Goal: Task Accomplishment & Management: Use online tool/utility

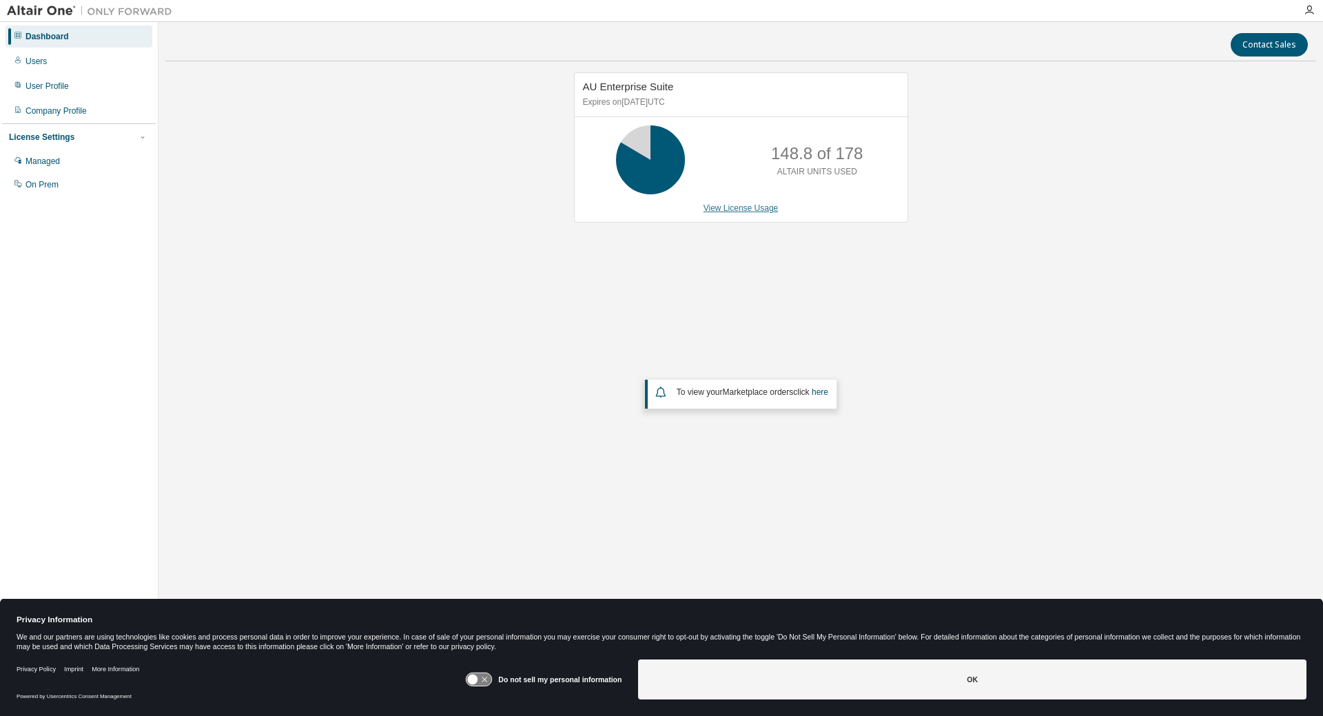
click at [738, 209] on link "View License Usage" at bounding box center [741, 208] width 75 height 10
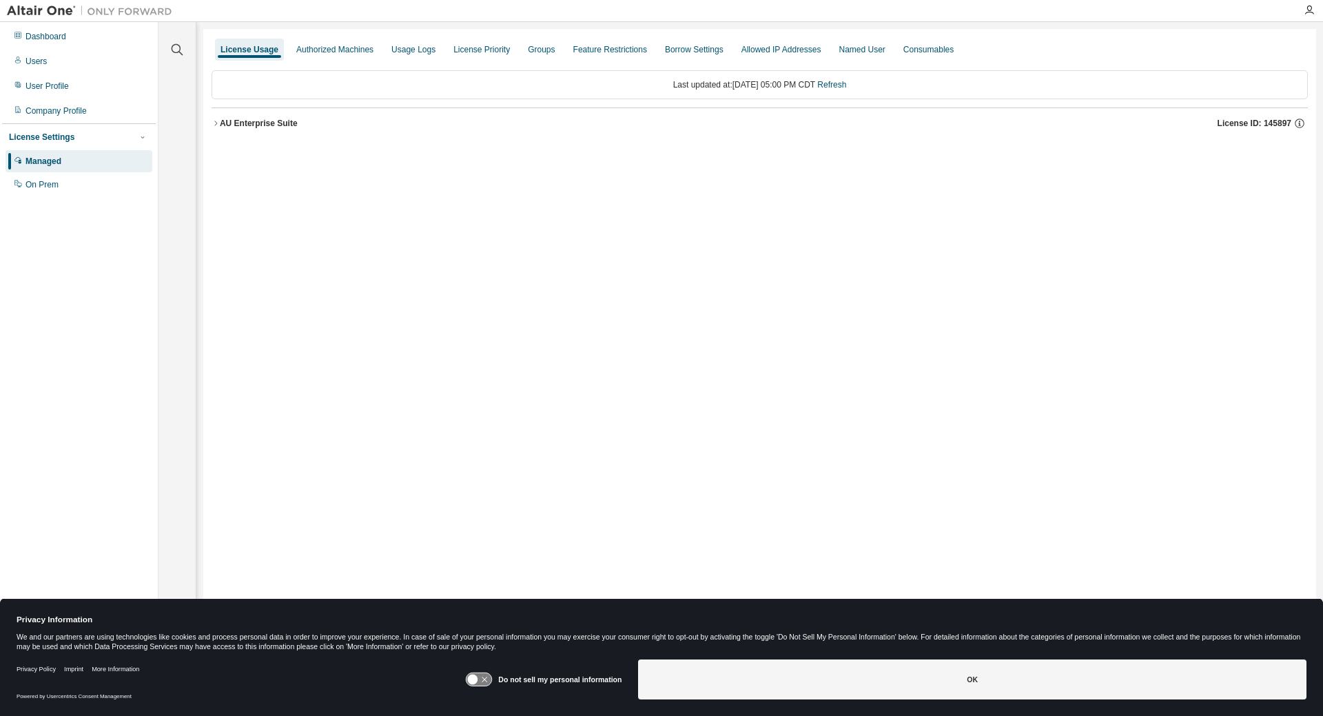
click at [245, 132] on button "AU Enterprise Suite License ID: 145897" at bounding box center [760, 123] width 1097 height 30
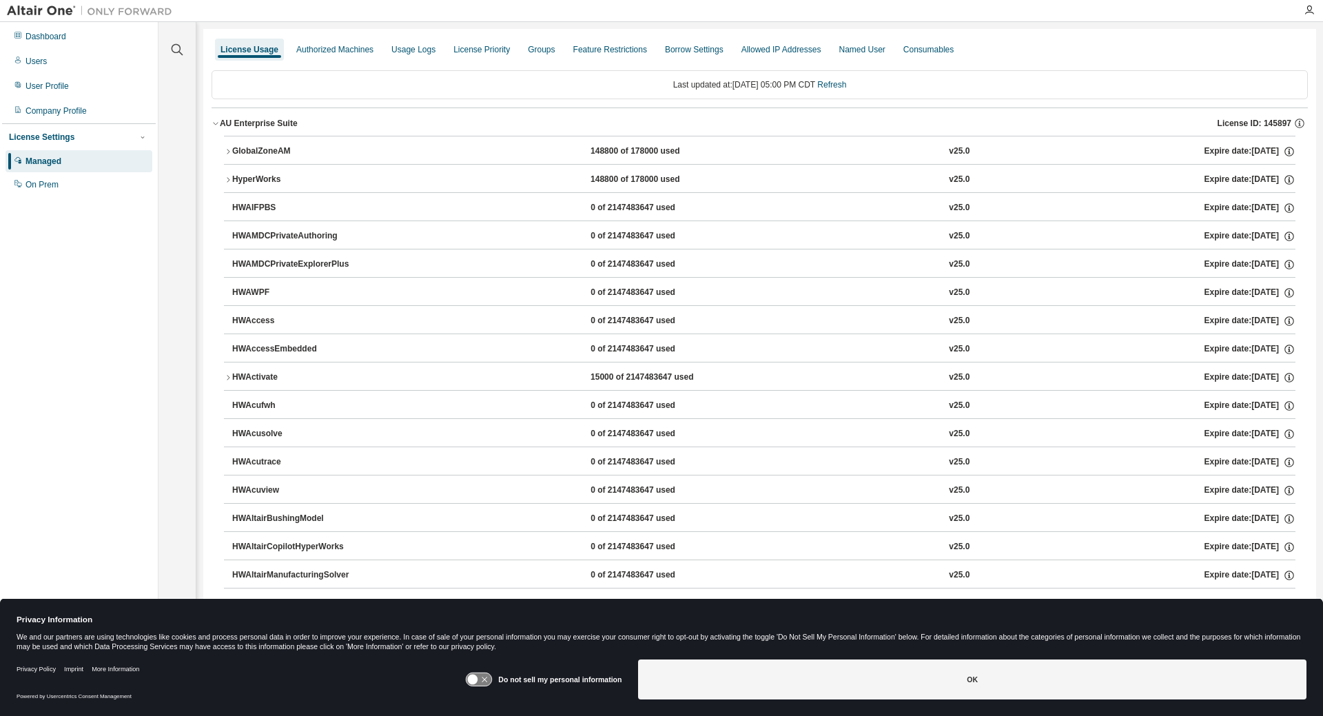
click at [234, 123] on div "AU Enterprise Suite" at bounding box center [259, 123] width 78 height 11
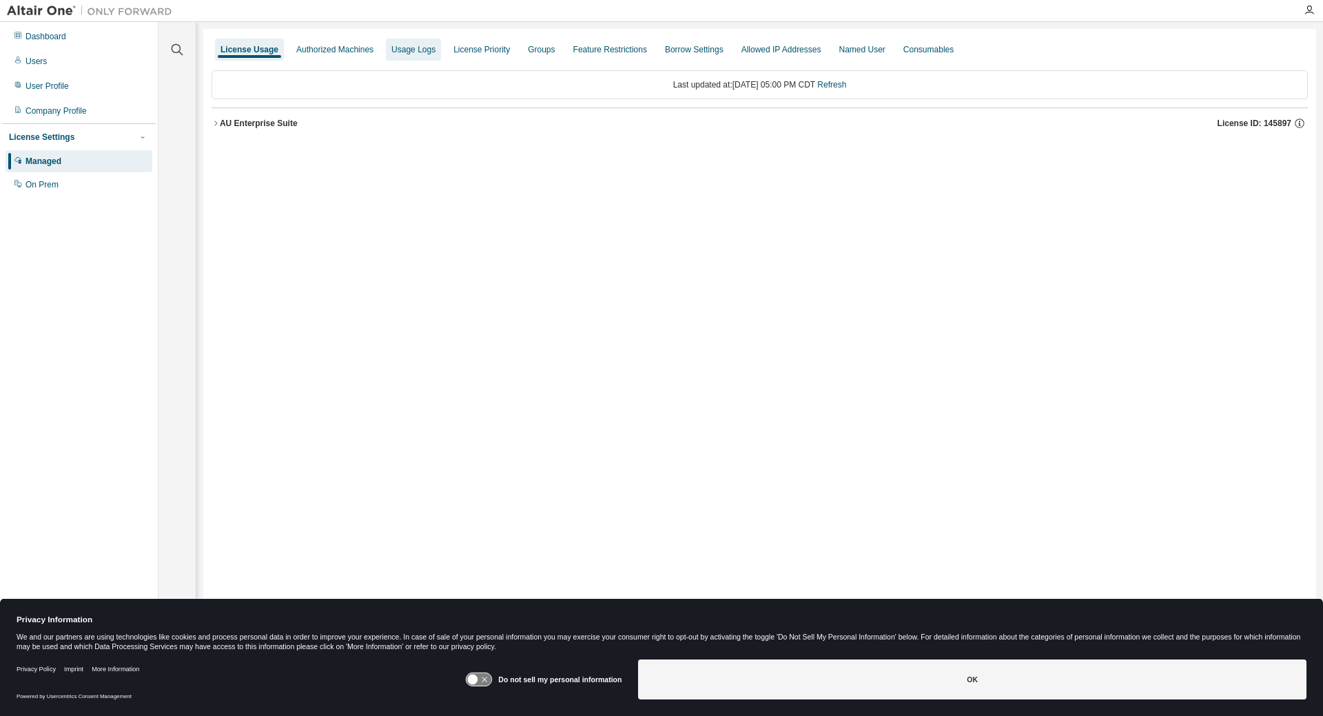
click at [392, 44] on div "Usage Logs" at bounding box center [414, 49] width 44 height 11
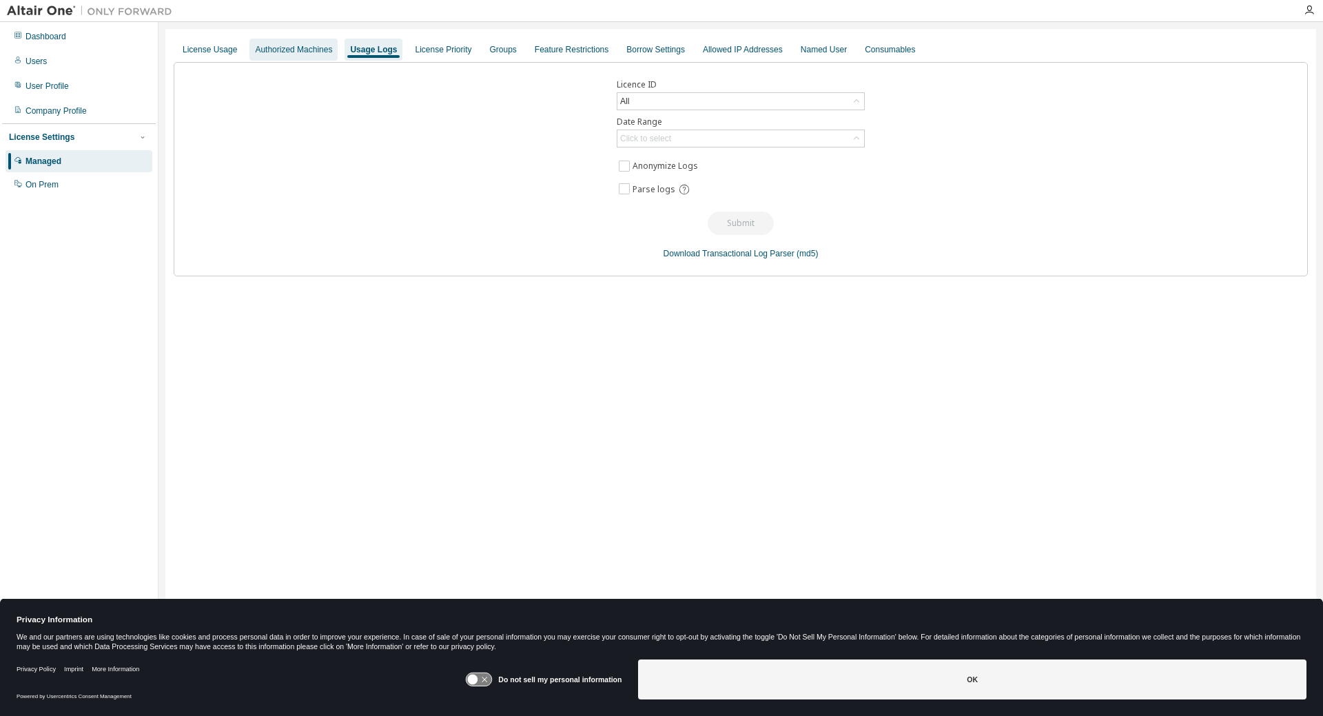
click at [301, 43] on div "Authorized Machines" at bounding box center [294, 50] width 88 height 22
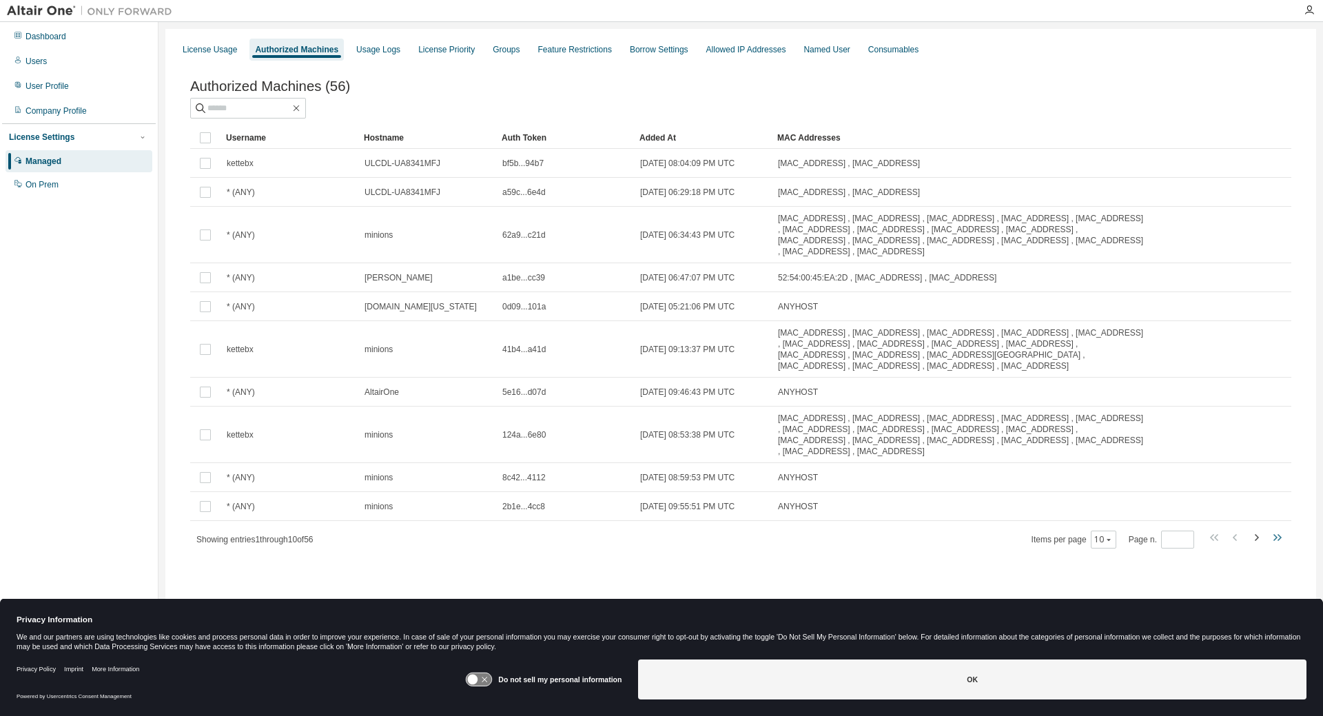
click at [1275, 541] on icon "button" at bounding box center [1277, 537] width 17 height 17
type input "*"
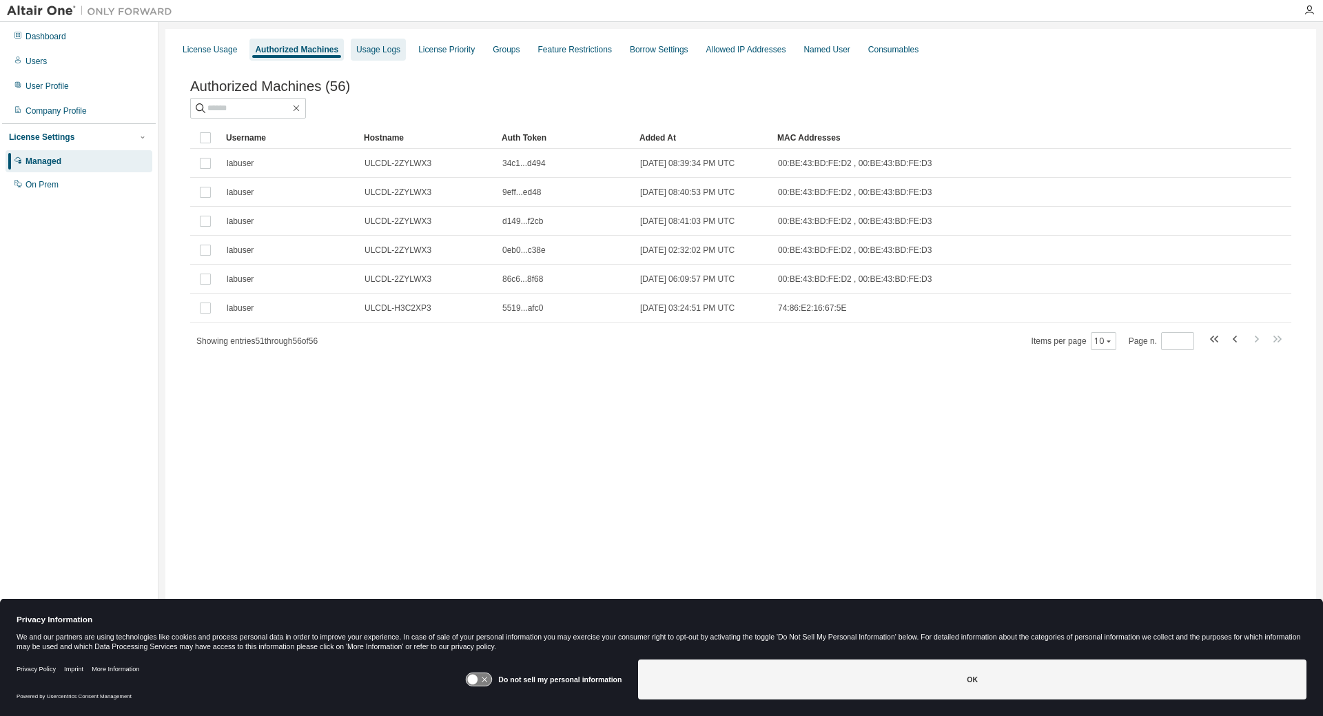
click at [381, 52] on div "Usage Logs" at bounding box center [378, 49] width 44 height 11
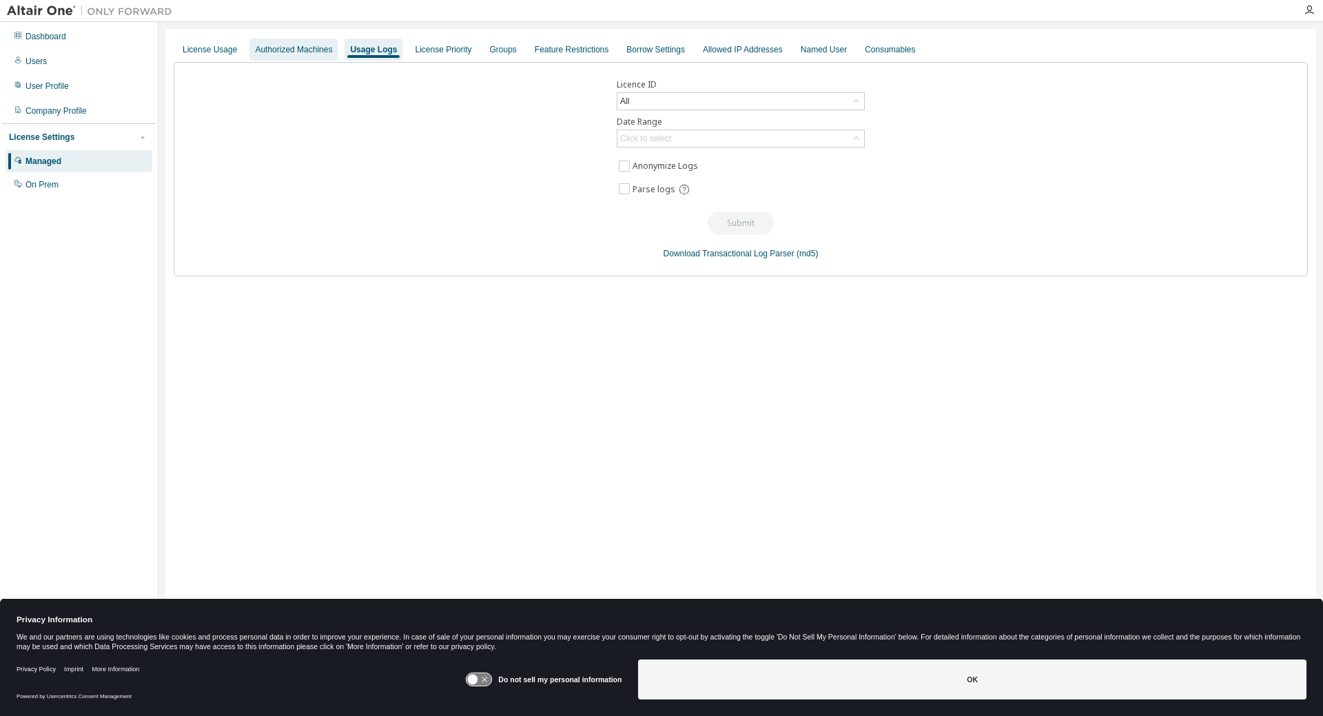
click at [302, 50] on div "Authorized Machines" at bounding box center [293, 49] width 77 height 11
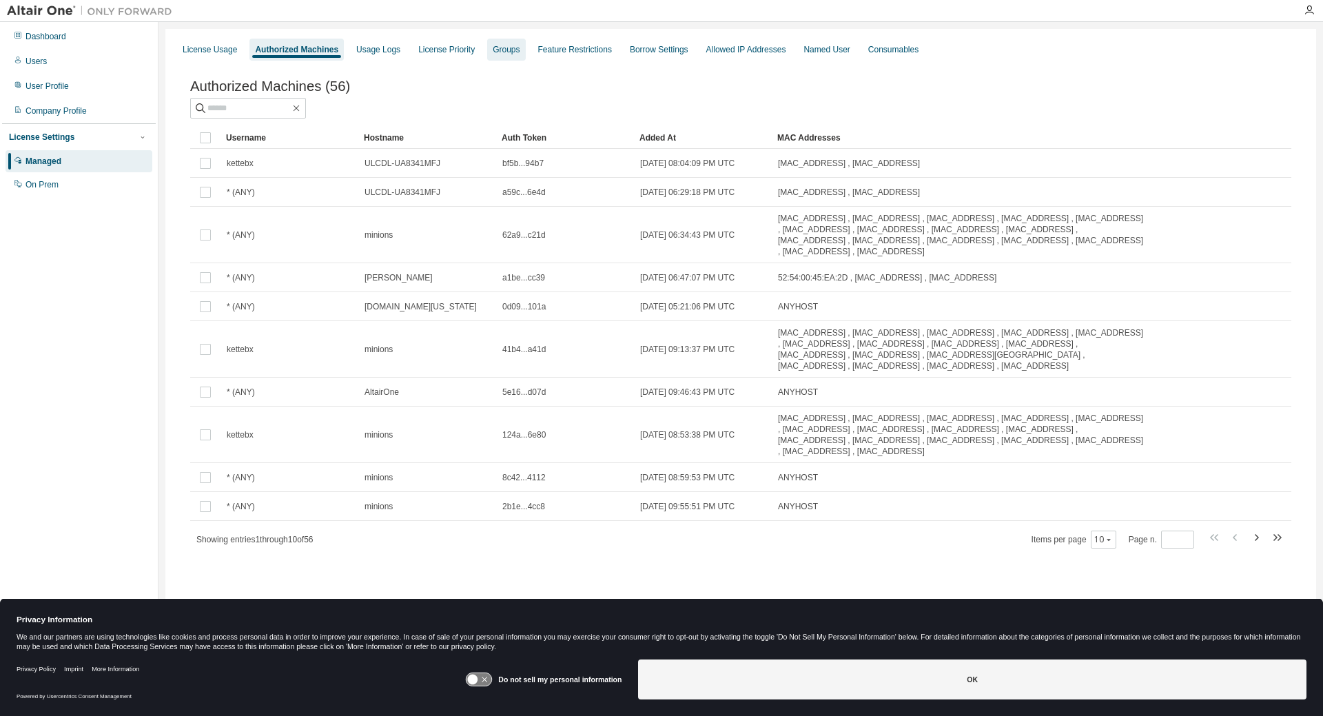
click at [493, 51] on div "Groups" at bounding box center [506, 49] width 27 height 11
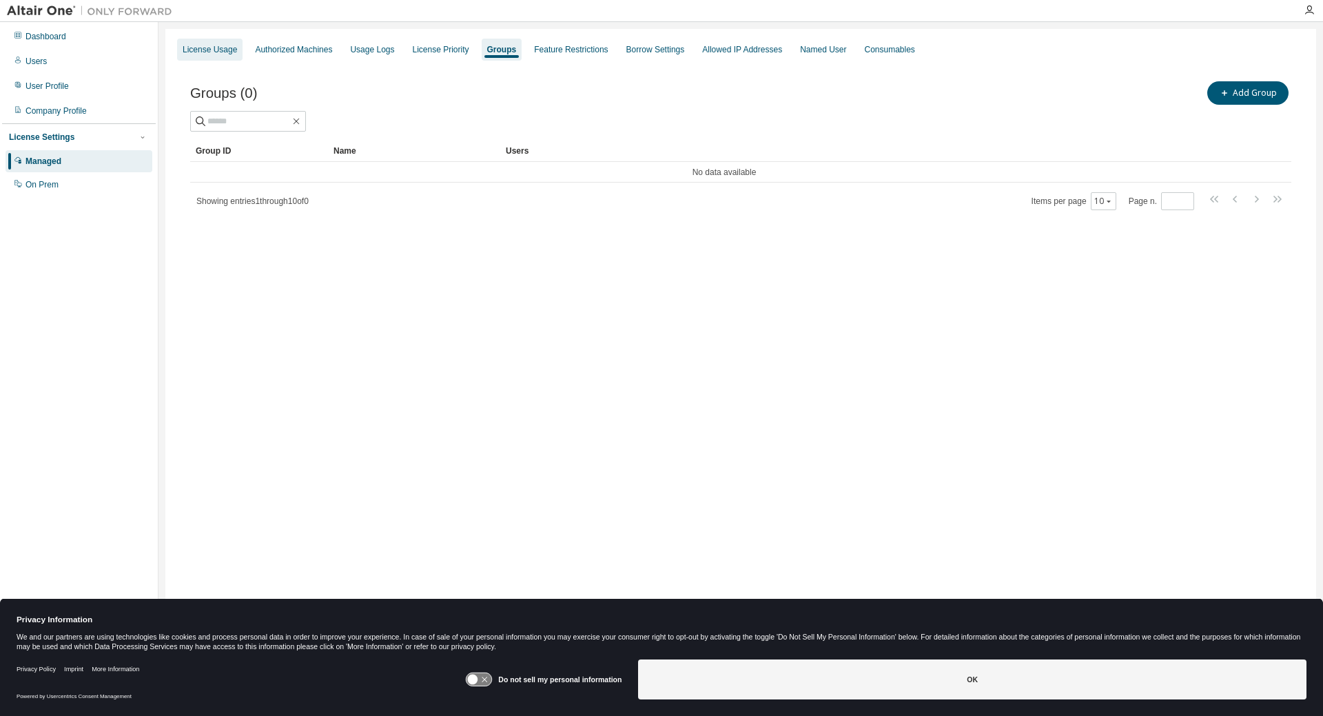
click at [230, 45] on div "License Usage" at bounding box center [210, 49] width 54 height 11
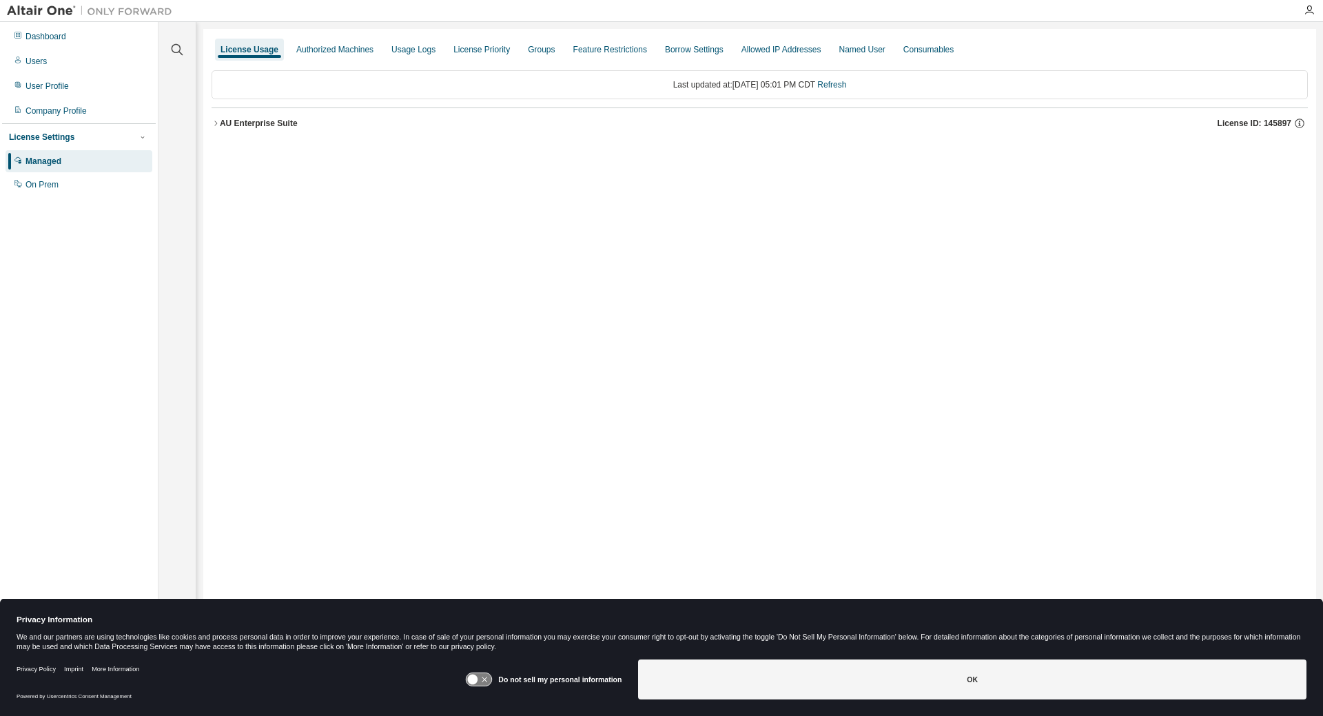
click at [268, 115] on button "AU Enterprise Suite License ID: 145897" at bounding box center [760, 123] width 1097 height 30
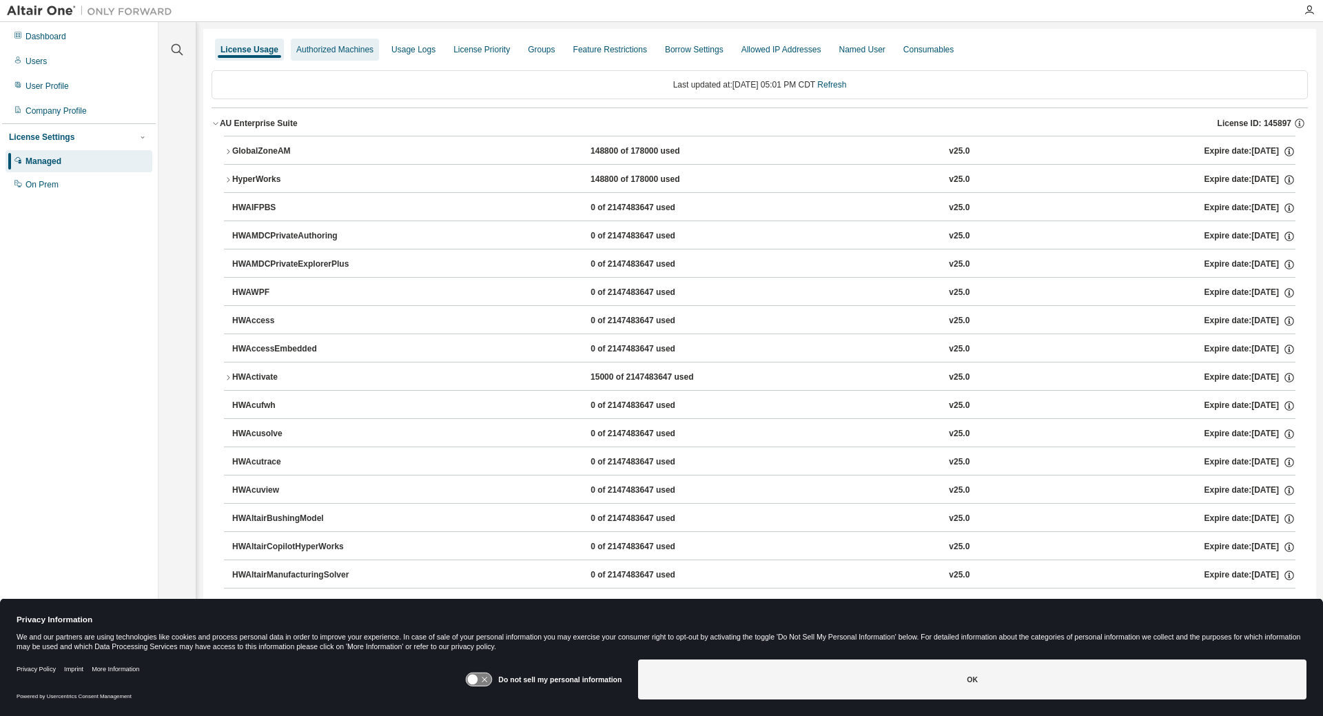
click at [304, 50] on div "Authorized Machines" at bounding box center [334, 49] width 77 height 11
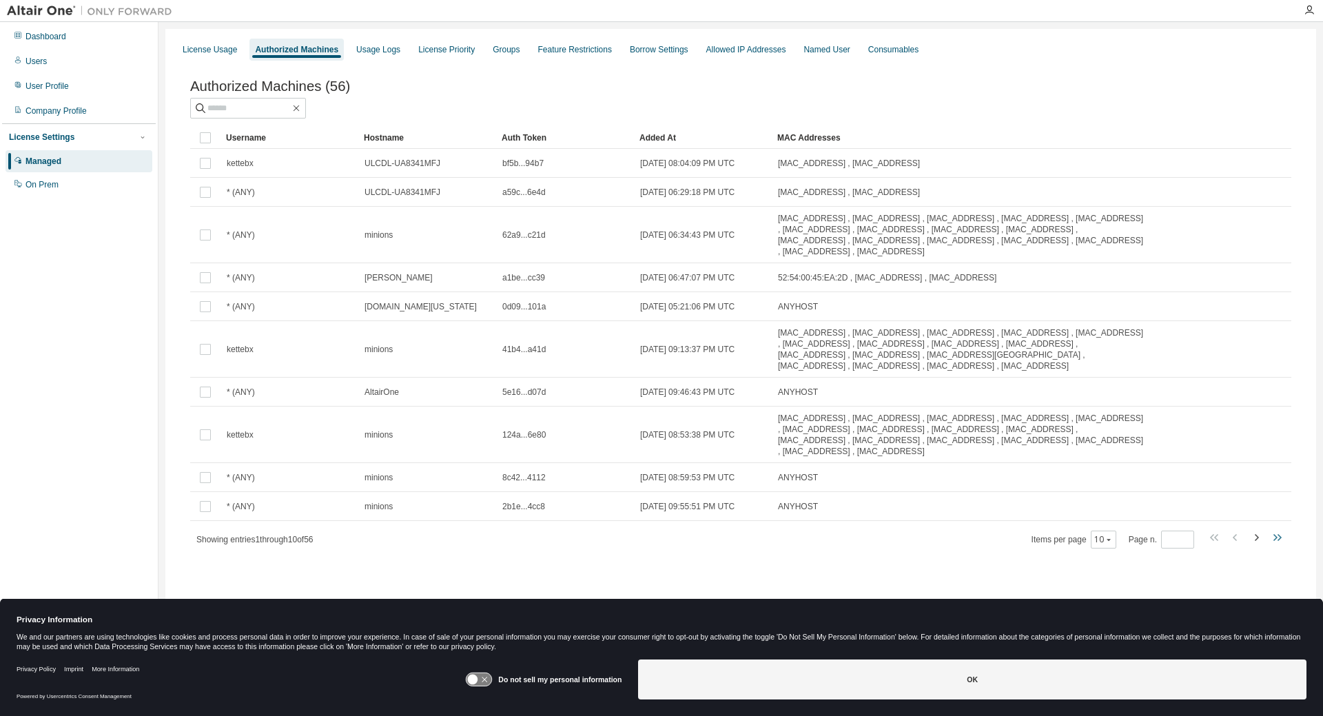
click at [1281, 534] on icon "button" at bounding box center [1277, 537] width 17 height 17
type input "*"
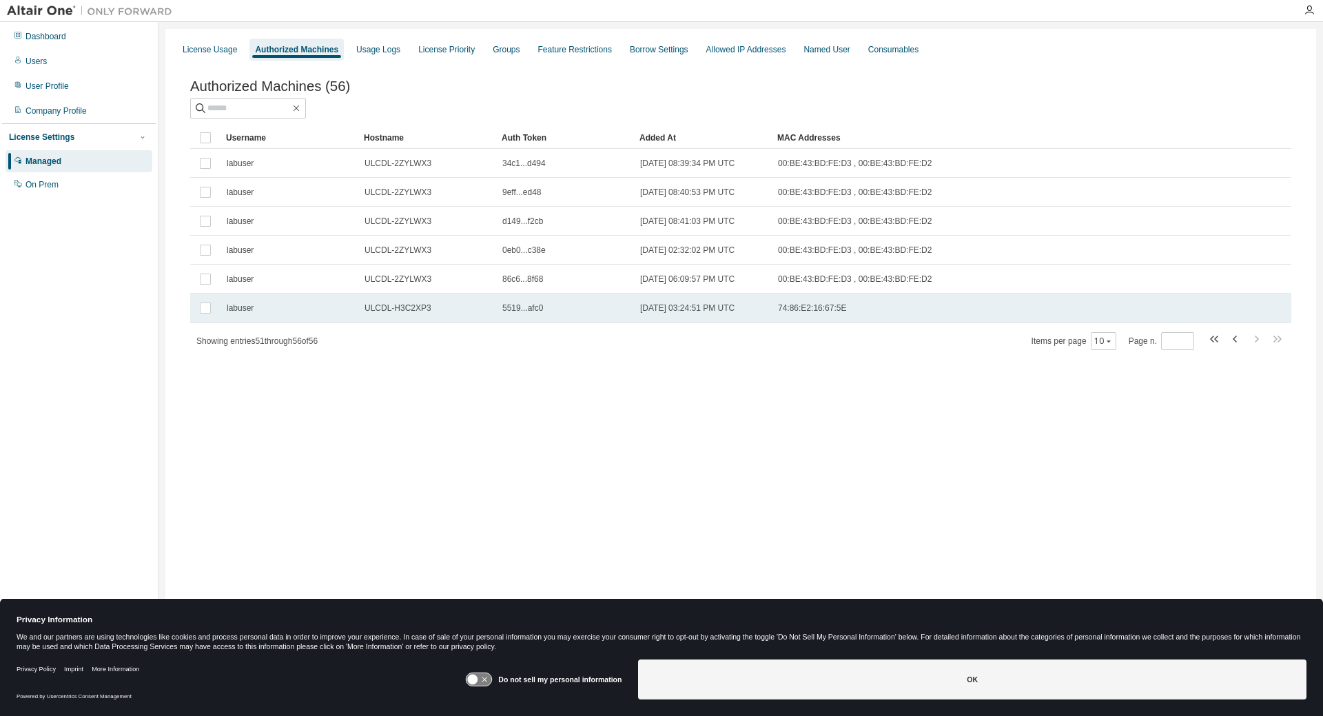
click at [420, 318] on td "ULCDL-H3C2XP3" at bounding box center [427, 308] width 138 height 29
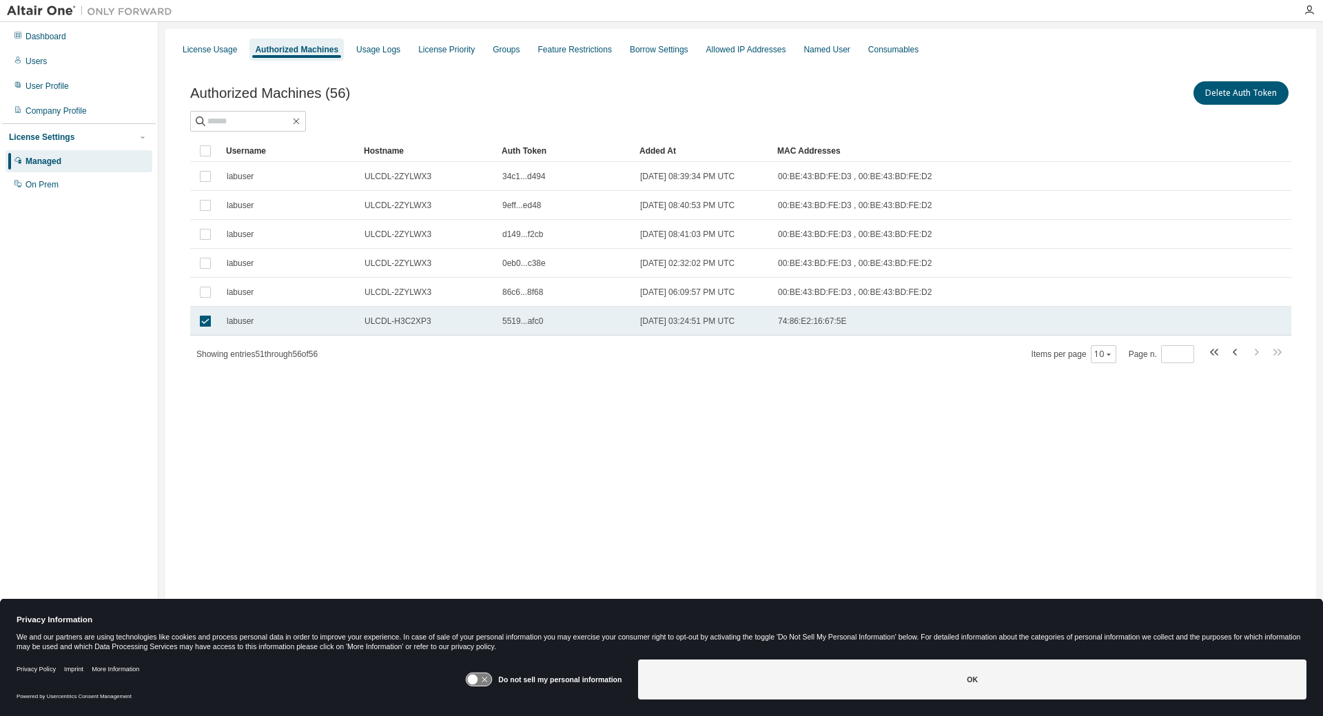
drag, startPoint x: 891, startPoint y: 327, endPoint x: 782, endPoint y: 322, distance: 109.7
click at [782, 322] on span "74:86:E2:16:67:5E" at bounding box center [812, 321] width 68 height 11
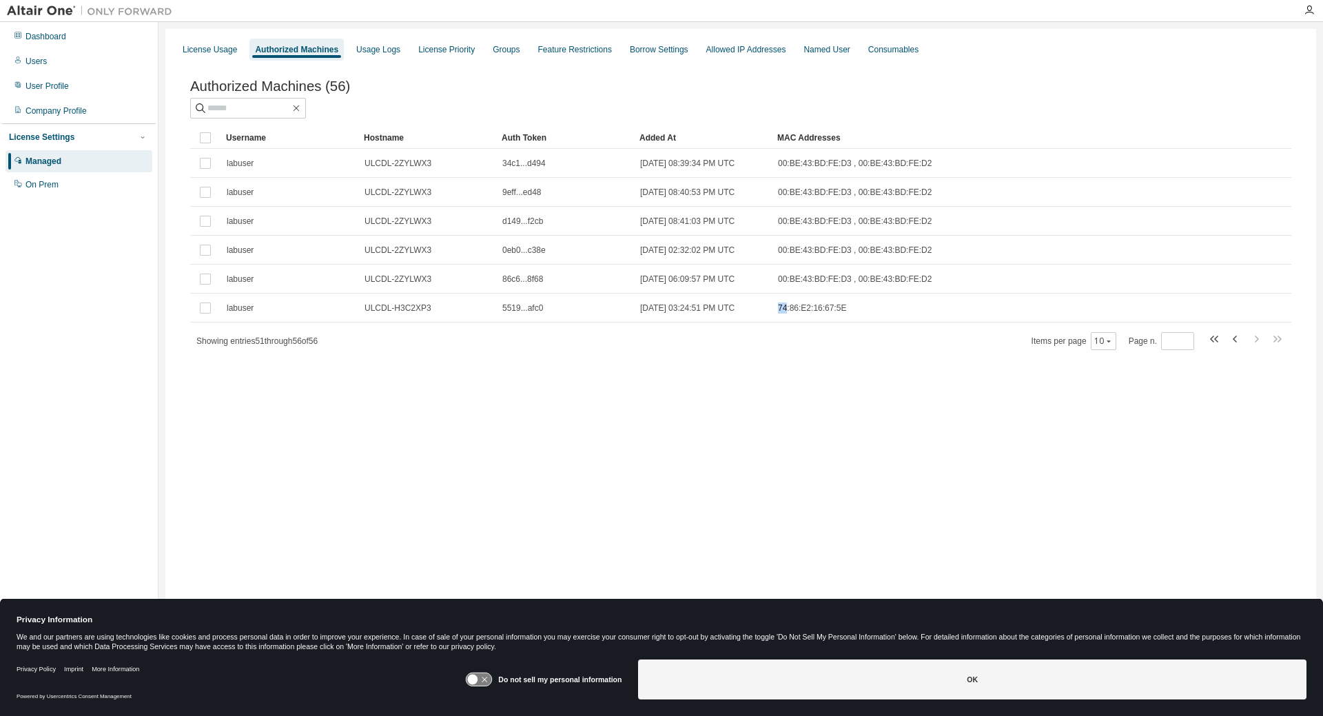
click at [782, 322] on td "74:86:E2:16:67:5E" at bounding box center [962, 308] width 380 height 29
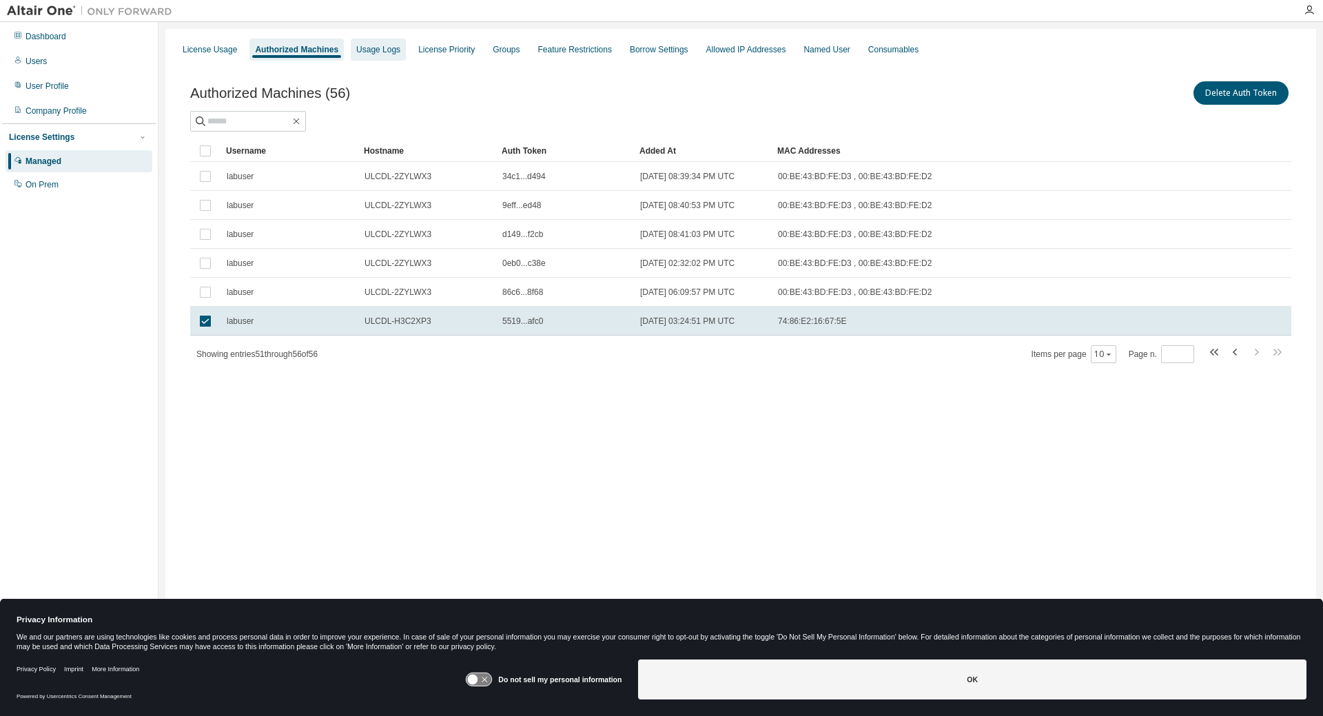
click at [376, 46] on div "Usage Logs" at bounding box center [378, 49] width 44 height 11
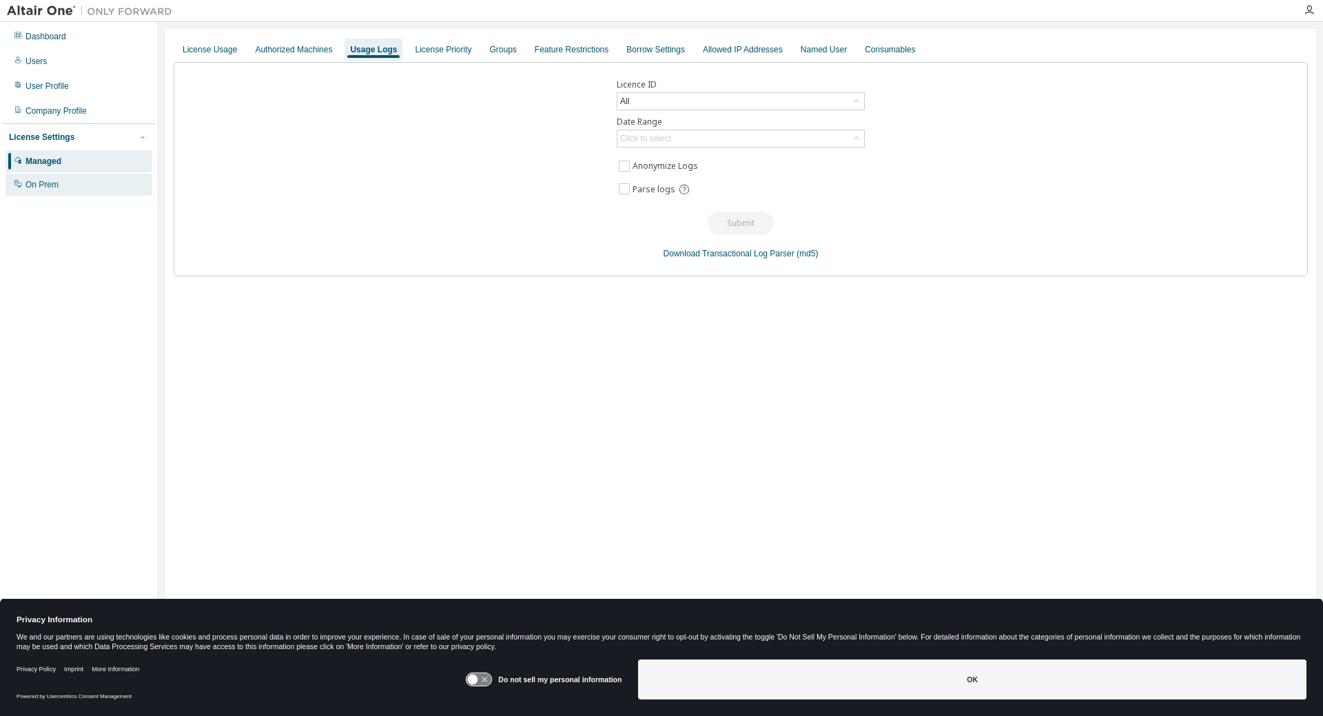
click at [48, 184] on div "On Prem" at bounding box center [42, 184] width 33 height 11
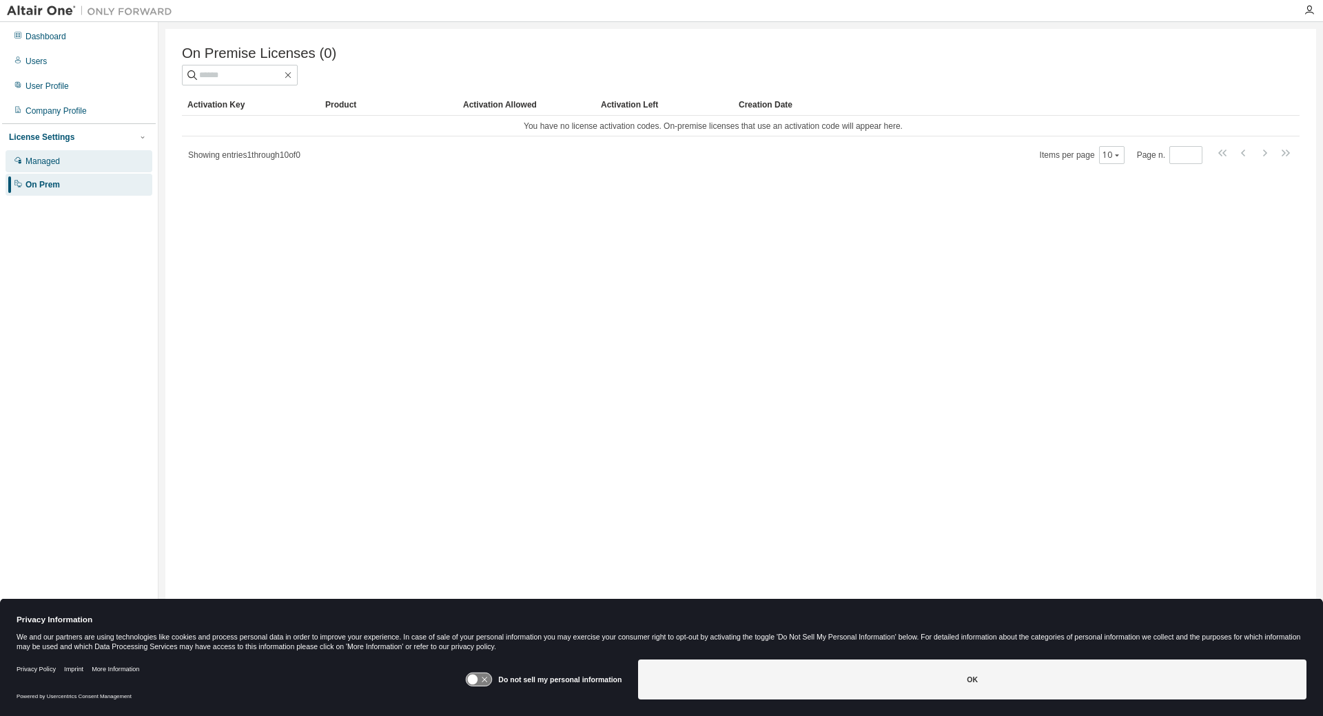
click at [49, 161] on div "Managed" at bounding box center [43, 161] width 34 height 11
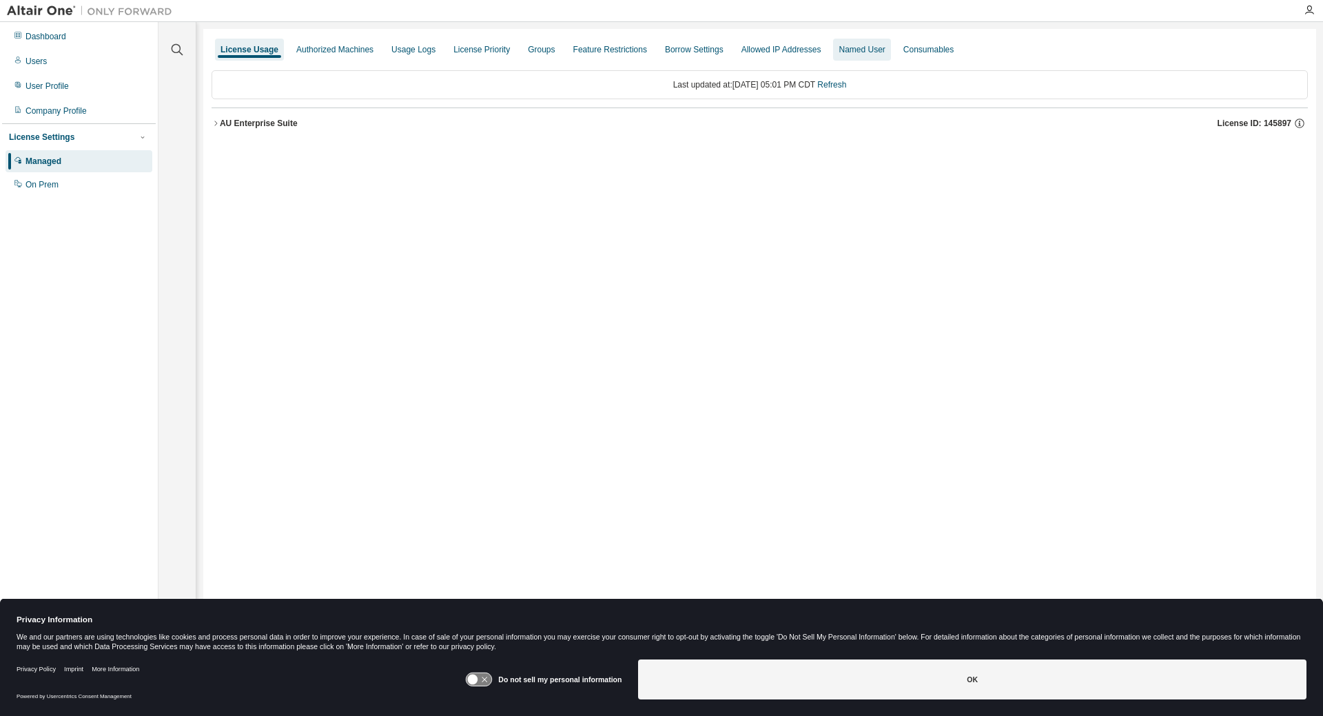
click at [876, 52] on div "Named User" at bounding box center [861, 50] width 57 height 22
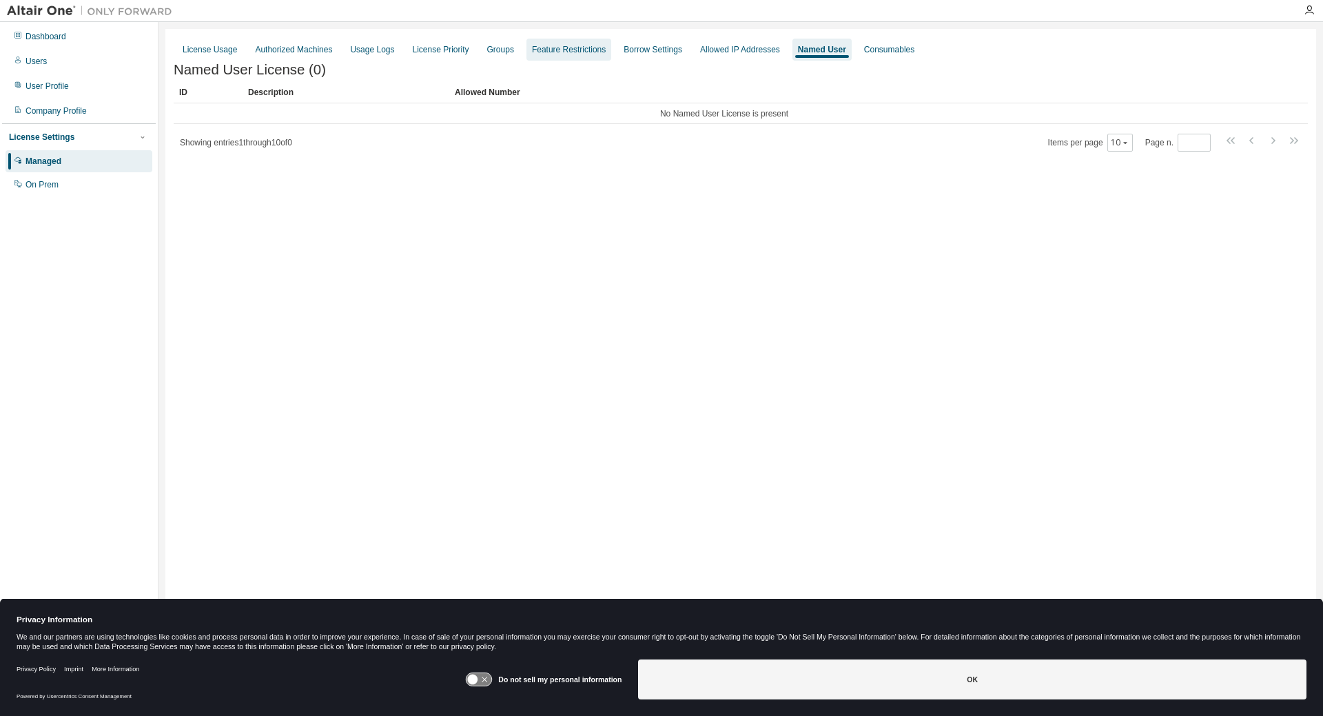
click at [591, 46] on div "Feature Restrictions" at bounding box center [569, 49] width 74 height 11
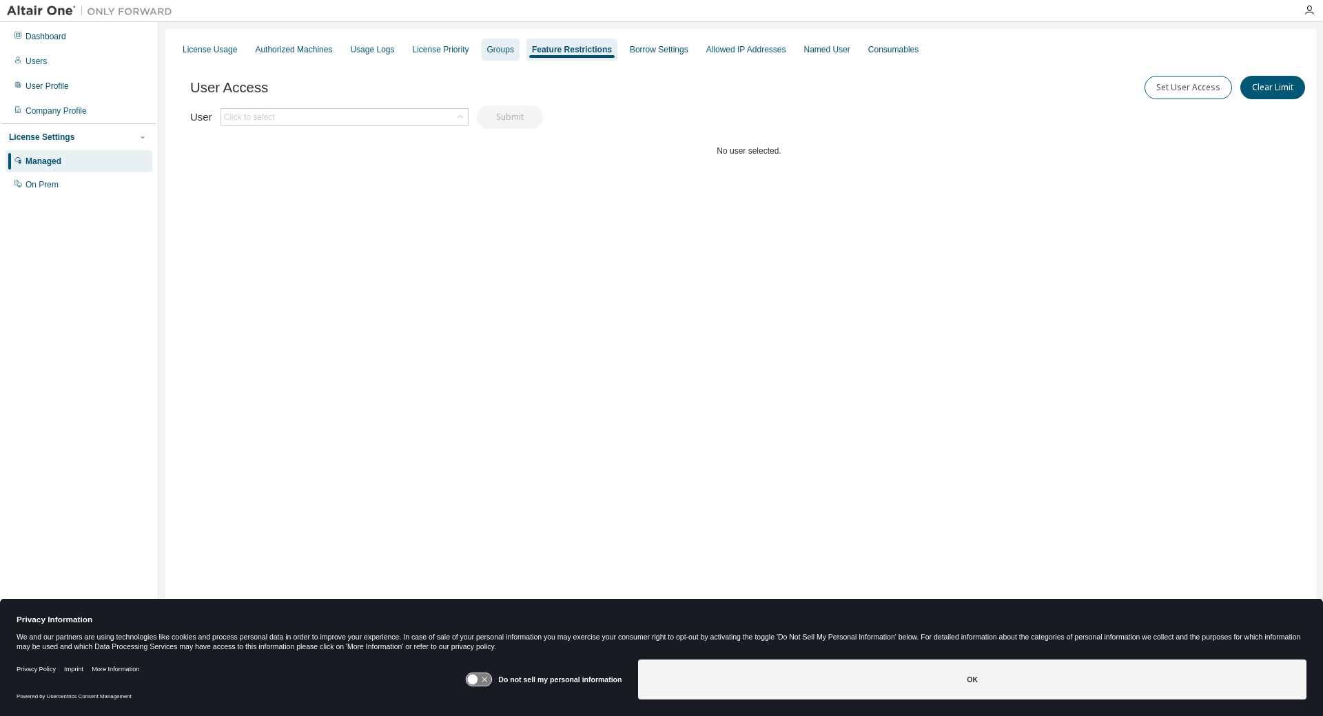
click at [496, 52] on div "Groups" at bounding box center [500, 49] width 27 height 11
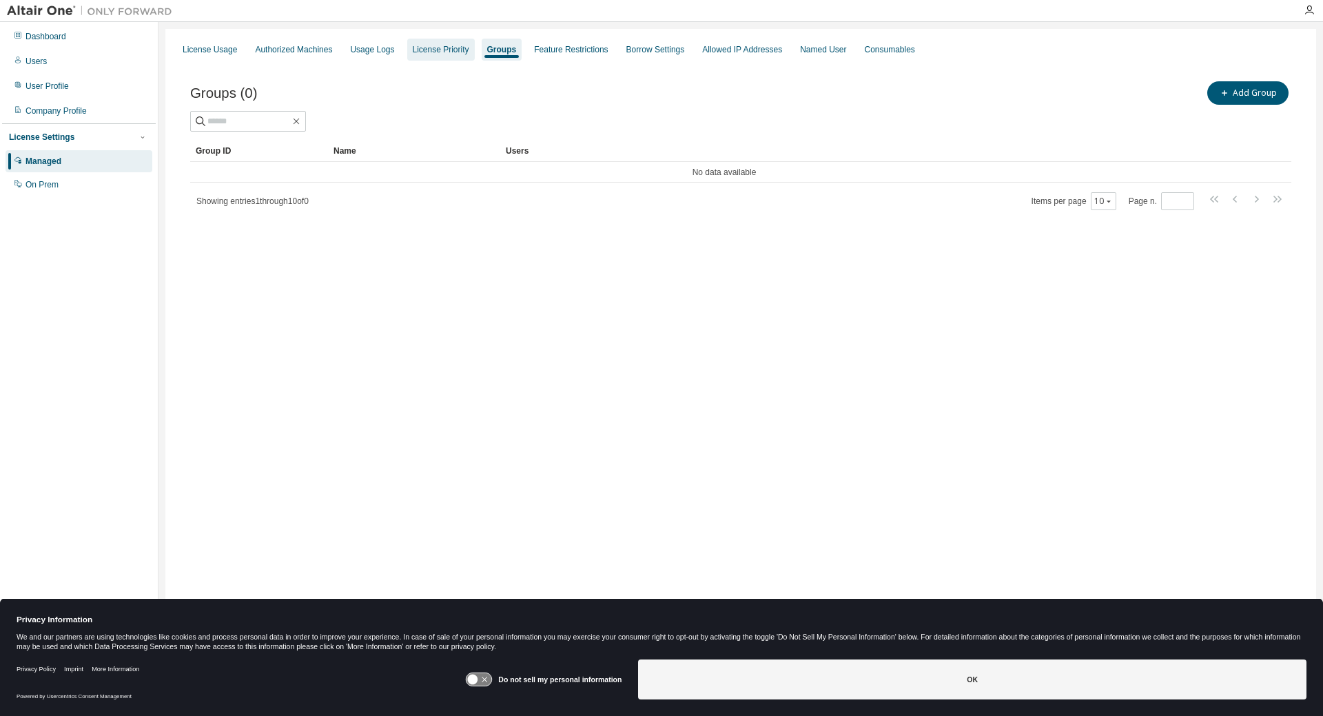
click at [426, 52] on div "License Priority" at bounding box center [441, 49] width 57 height 11
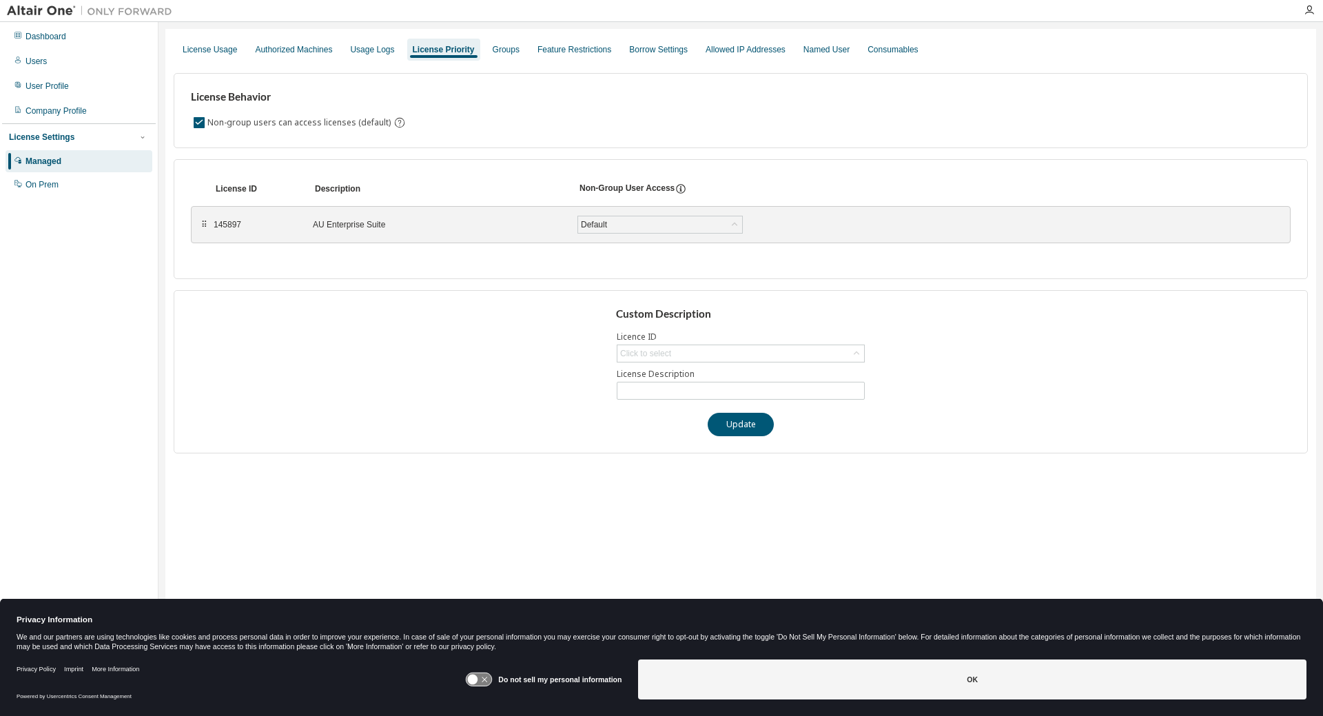
click at [220, 216] on div "145897 AU Enterprise Suite Default Save" at bounding box center [520, 224] width 612 height 25
click at [205, 225] on div "⠿" at bounding box center [204, 224] width 8 height 11
click at [360, 51] on div "Usage Logs" at bounding box center [372, 49] width 44 height 11
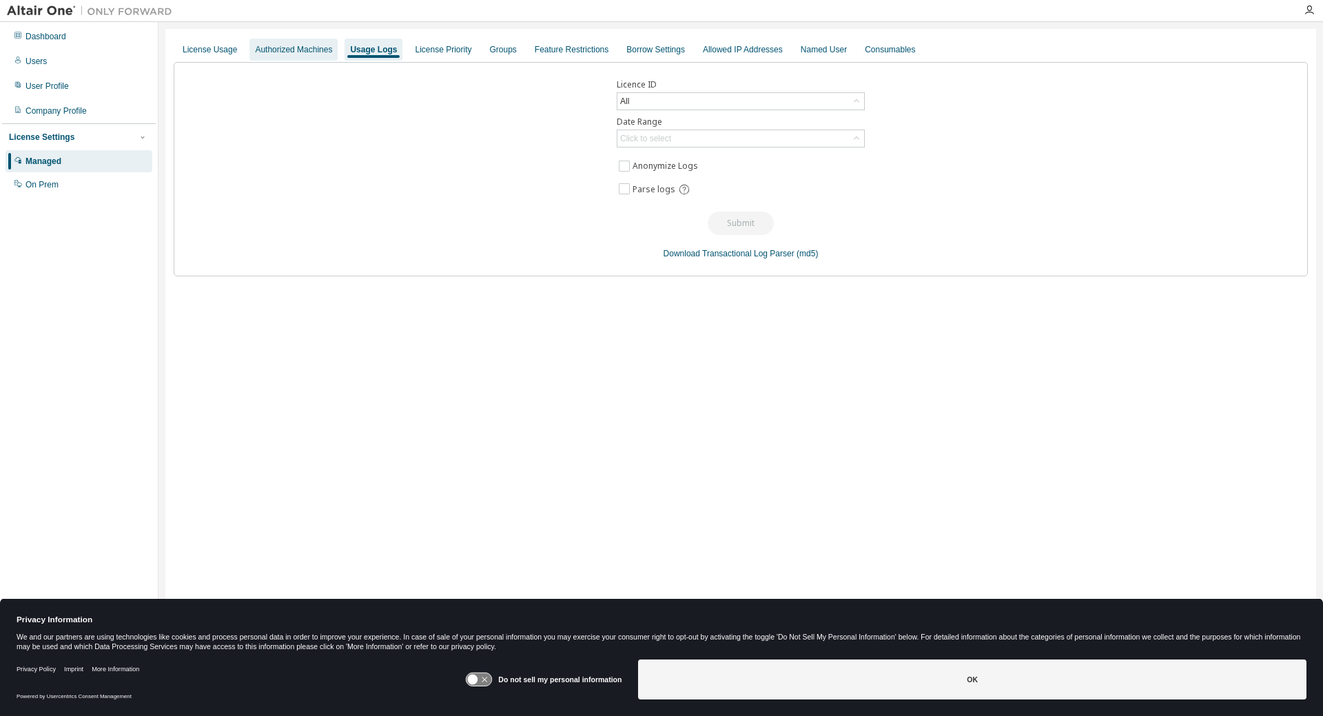
click at [309, 53] on div "Authorized Machines" at bounding box center [293, 49] width 77 height 11
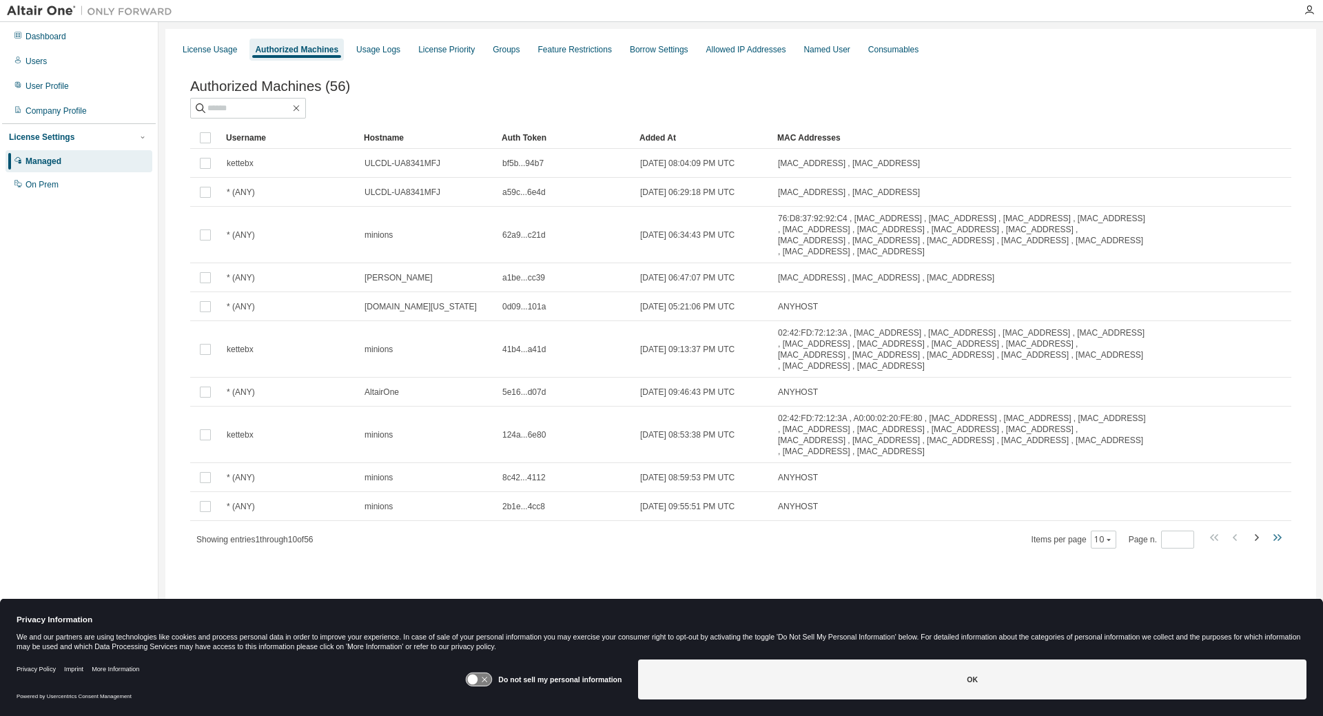
click at [1274, 538] on icon "button" at bounding box center [1276, 537] width 4 height 7
type input "*"
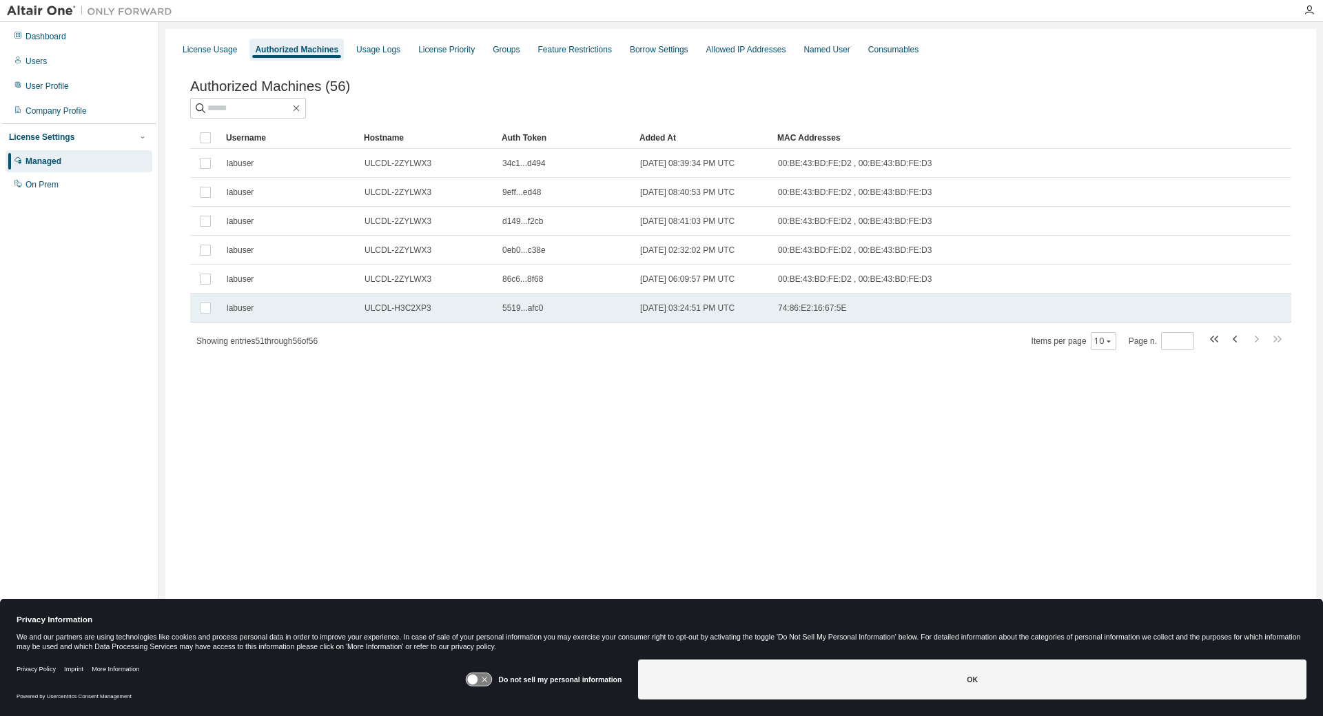
click at [307, 321] on td "labuser" at bounding box center [290, 308] width 138 height 29
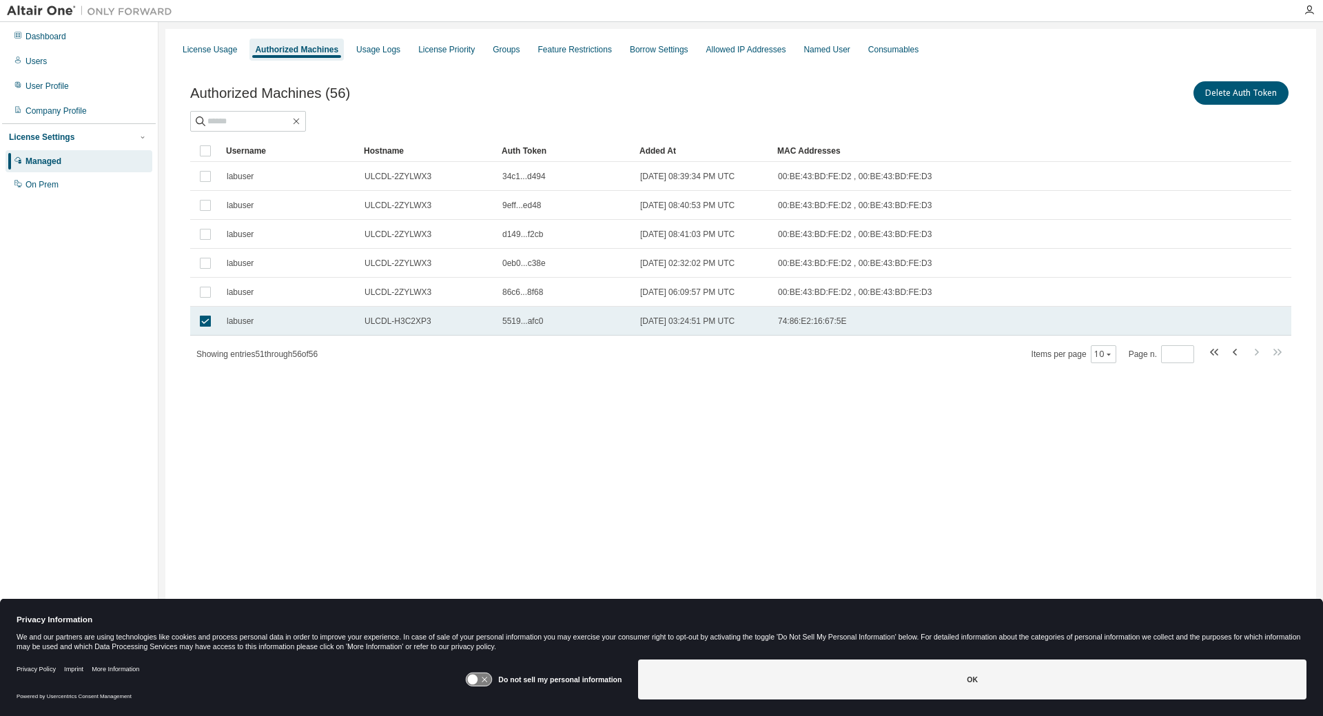
click at [235, 321] on span "labuser" at bounding box center [240, 321] width 27 height 11
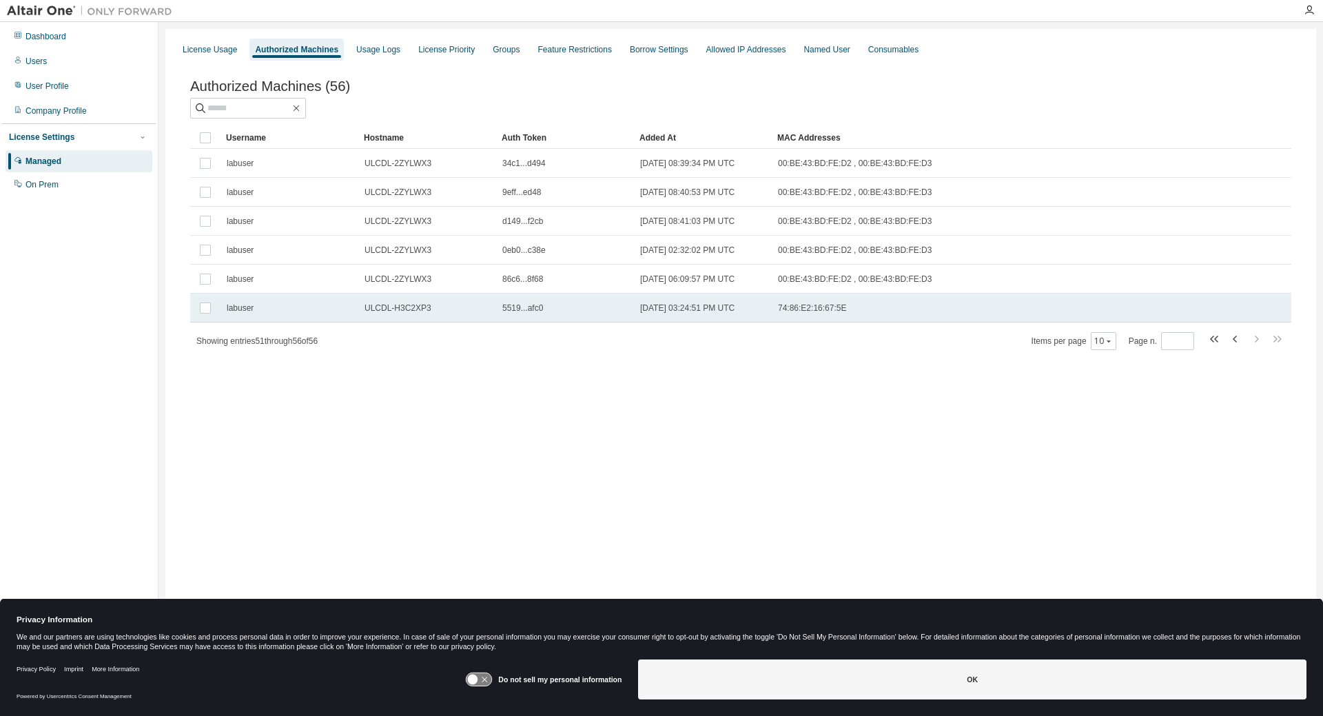
click at [926, 321] on td "74:86:E2:16:67:5E" at bounding box center [962, 308] width 380 height 29
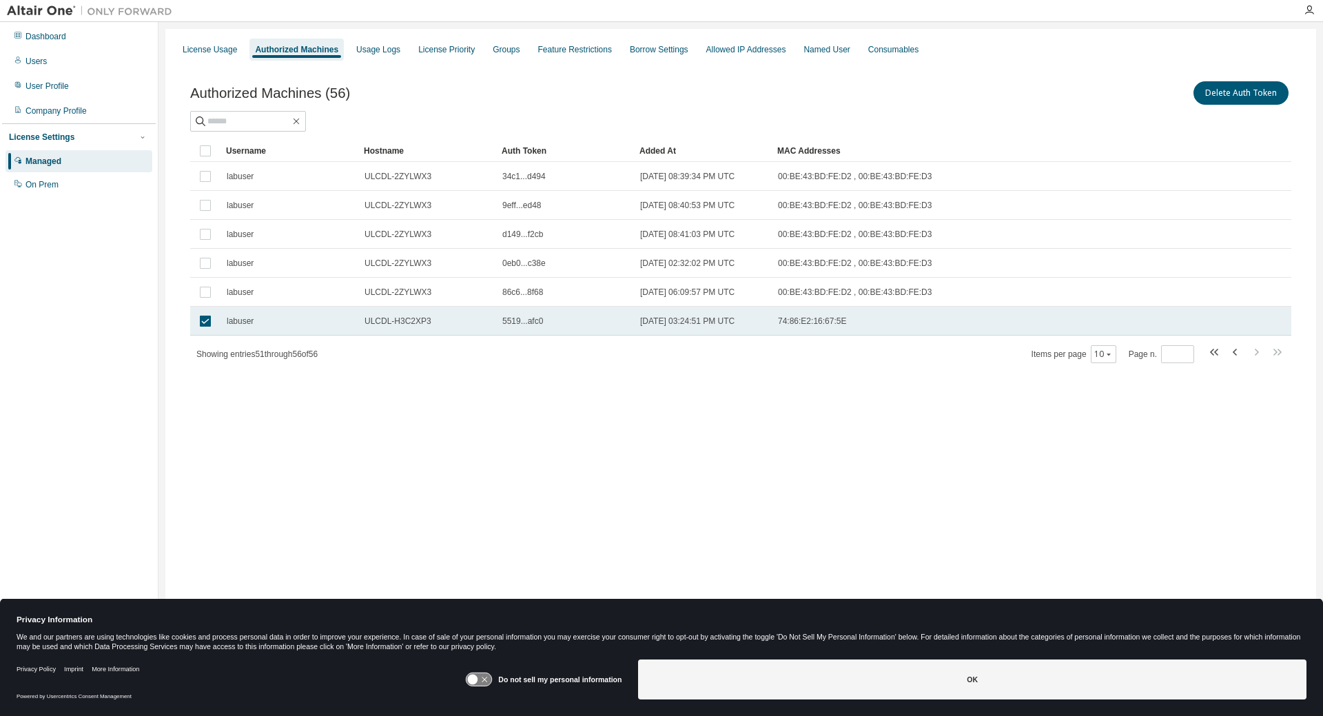
drag, startPoint x: 926, startPoint y: 321, endPoint x: 888, endPoint y: 328, distance: 38.0
click at [888, 328] on td "74:86:E2:16:67:5E" at bounding box center [962, 321] width 380 height 29
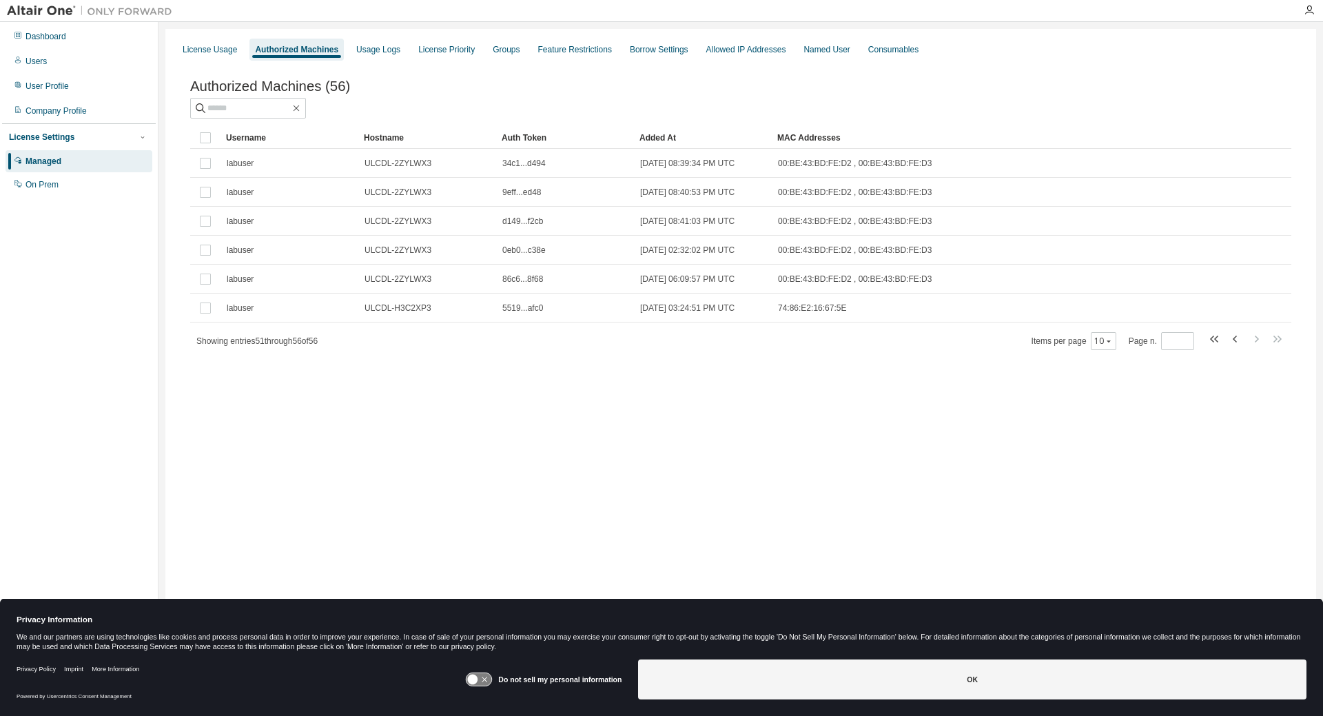
click at [58, 140] on div "License Settings" at bounding box center [41, 137] width 65 height 11
click at [57, 39] on div "Dashboard" at bounding box center [46, 36] width 41 height 11
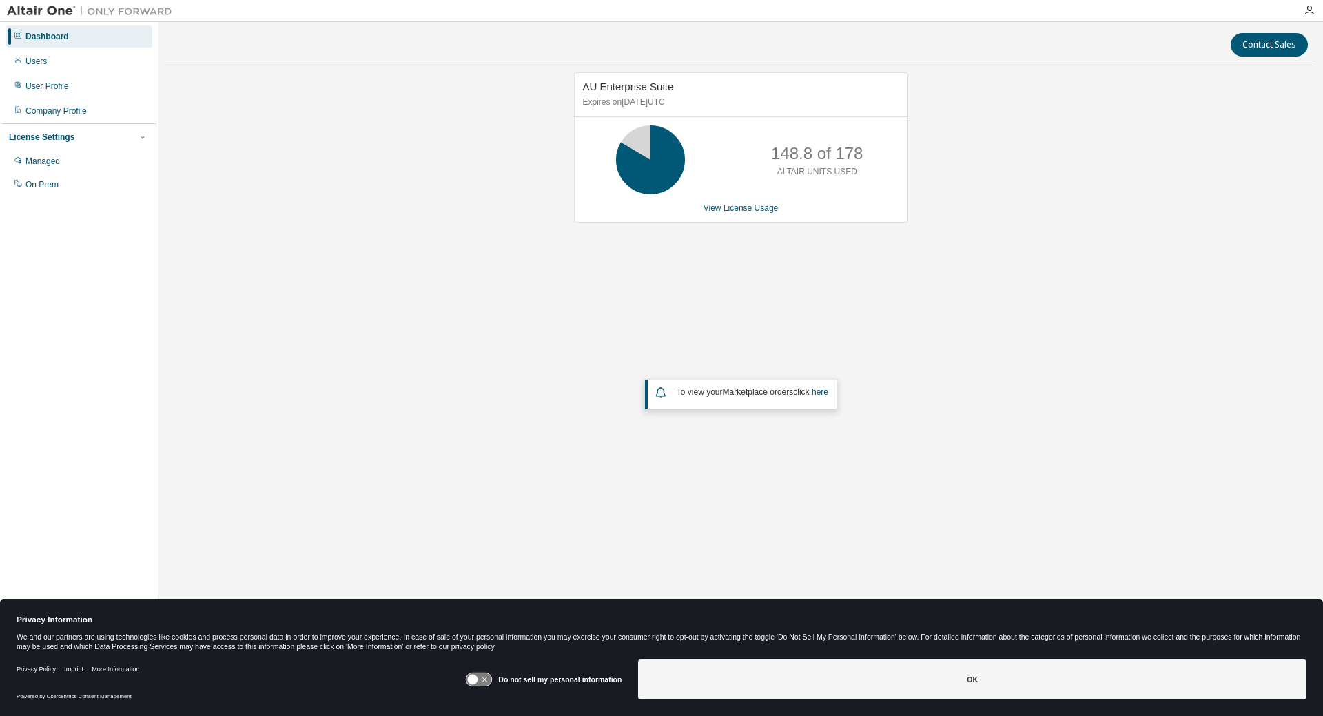
click at [658, 176] on icon at bounding box center [650, 160] width 34 height 34
click at [759, 204] on link "View License Usage" at bounding box center [741, 208] width 75 height 10
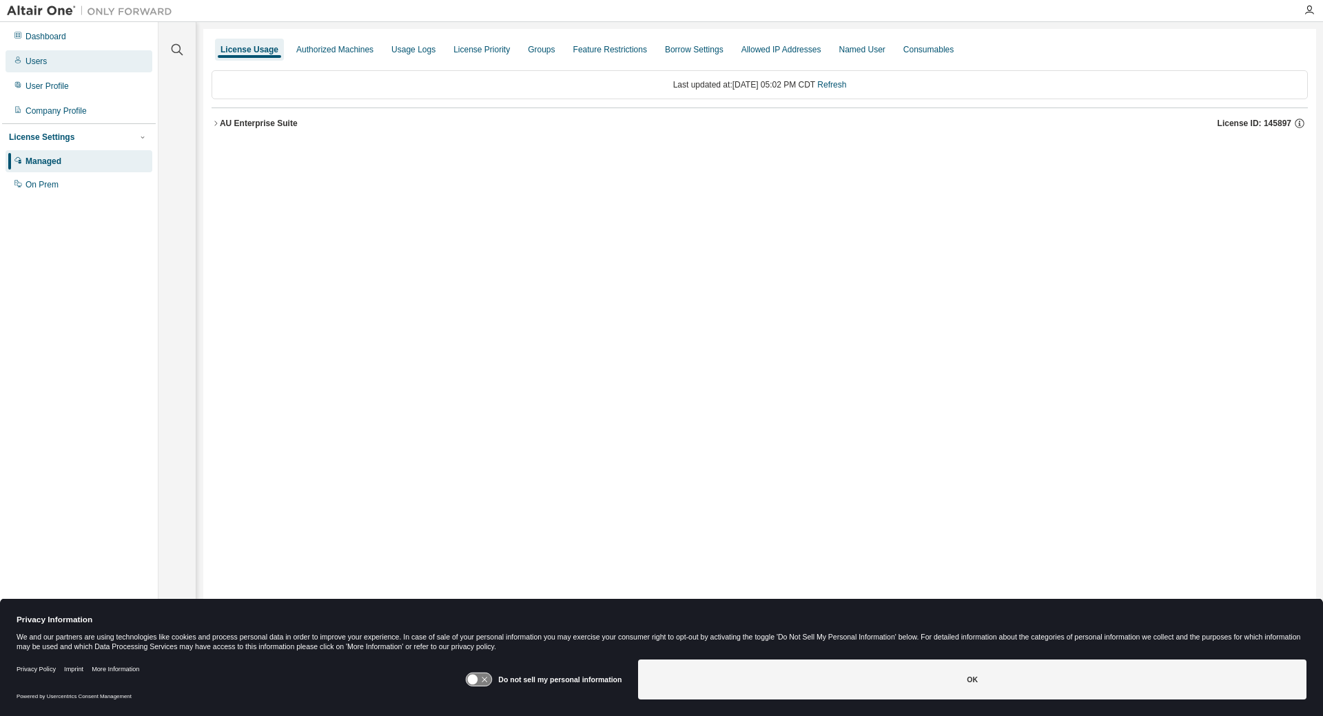
click at [61, 67] on div "Users" at bounding box center [79, 61] width 147 height 22
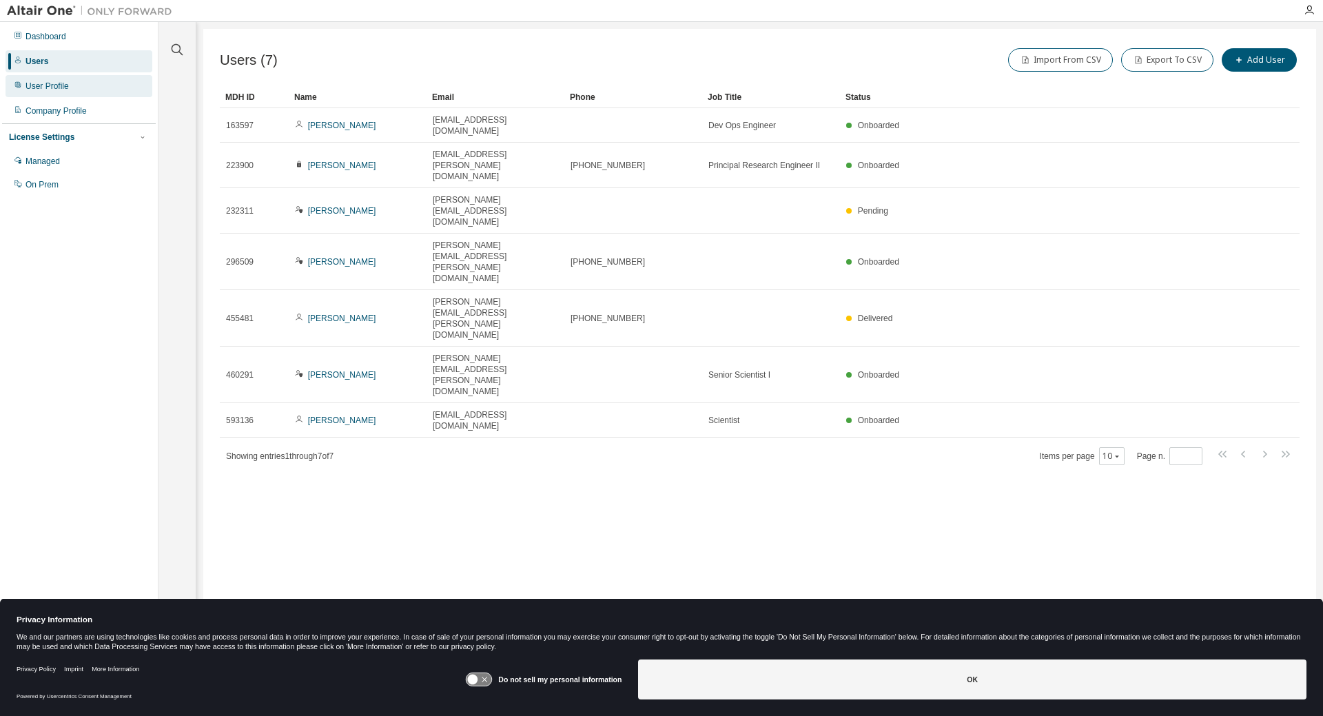
click at [66, 83] on div "User Profile" at bounding box center [47, 86] width 43 height 11
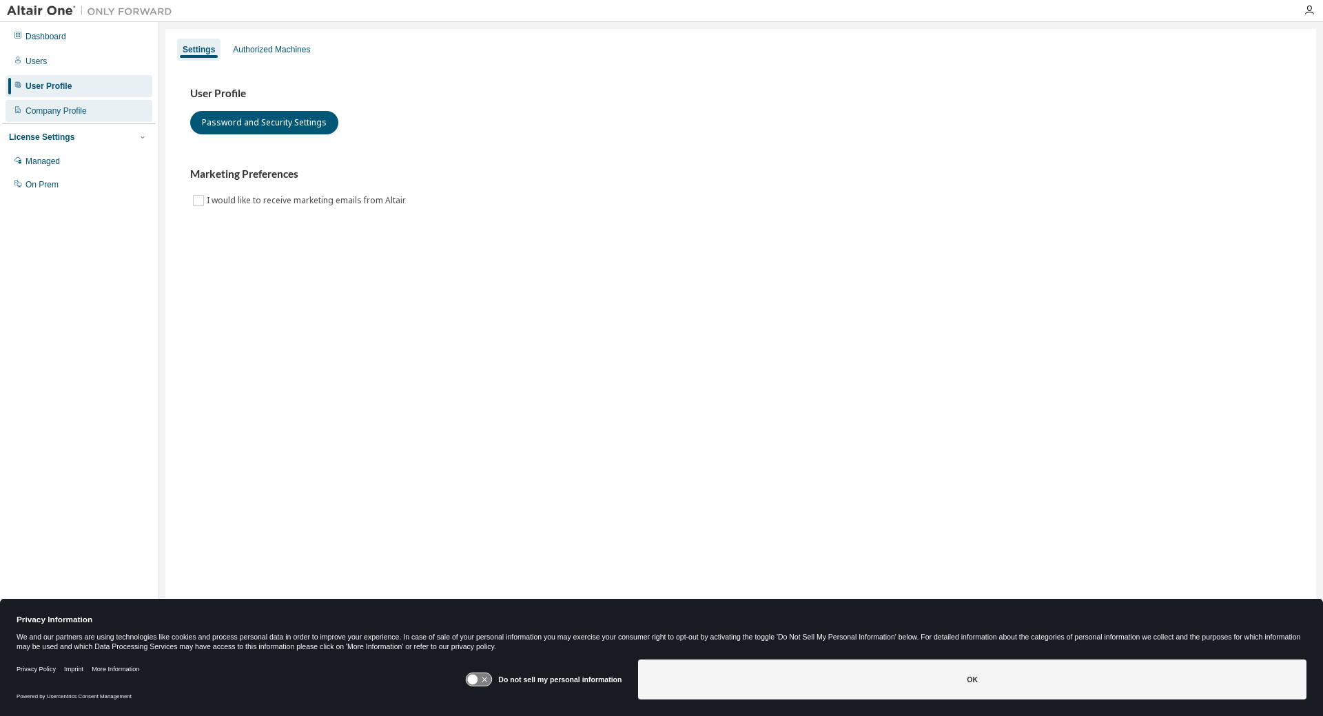
click at [66, 110] on div "Company Profile" at bounding box center [56, 110] width 61 height 11
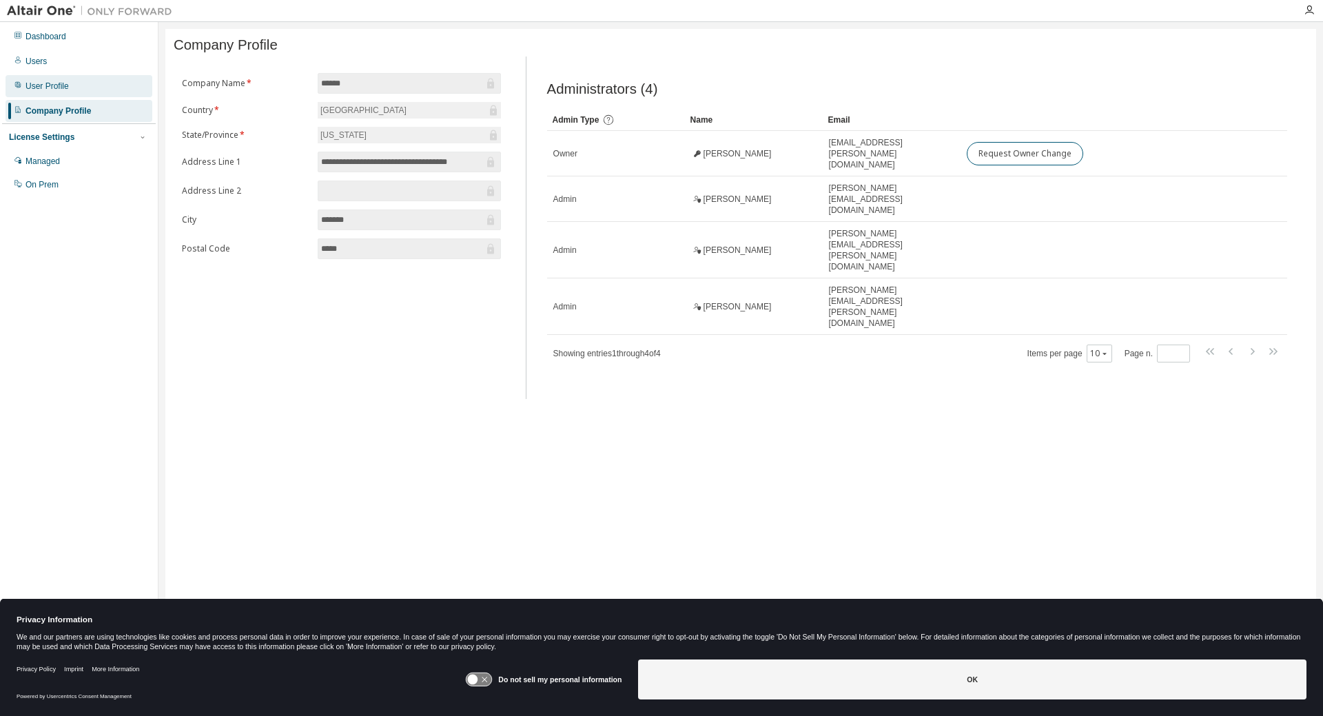
click at [63, 88] on div "User Profile" at bounding box center [47, 86] width 43 height 11
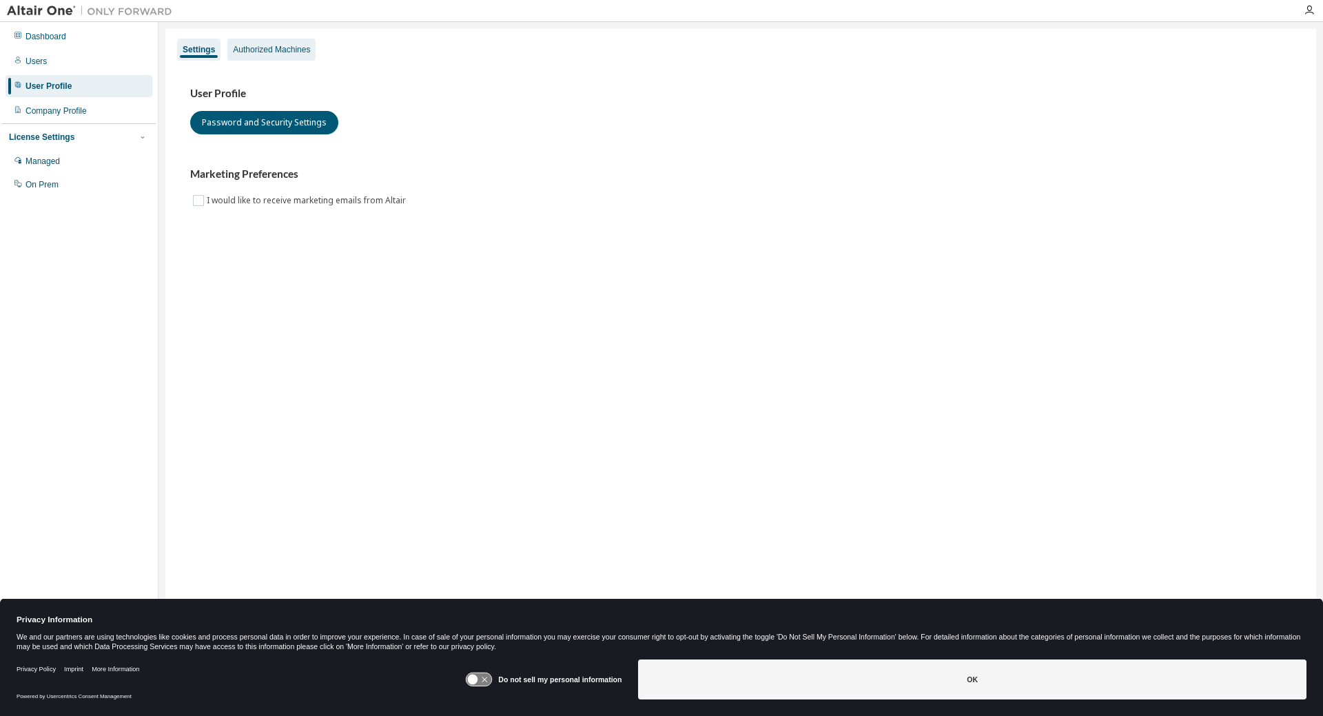
click at [288, 59] on div "Authorized Machines" at bounding box center [271, 50] width 88 height 22
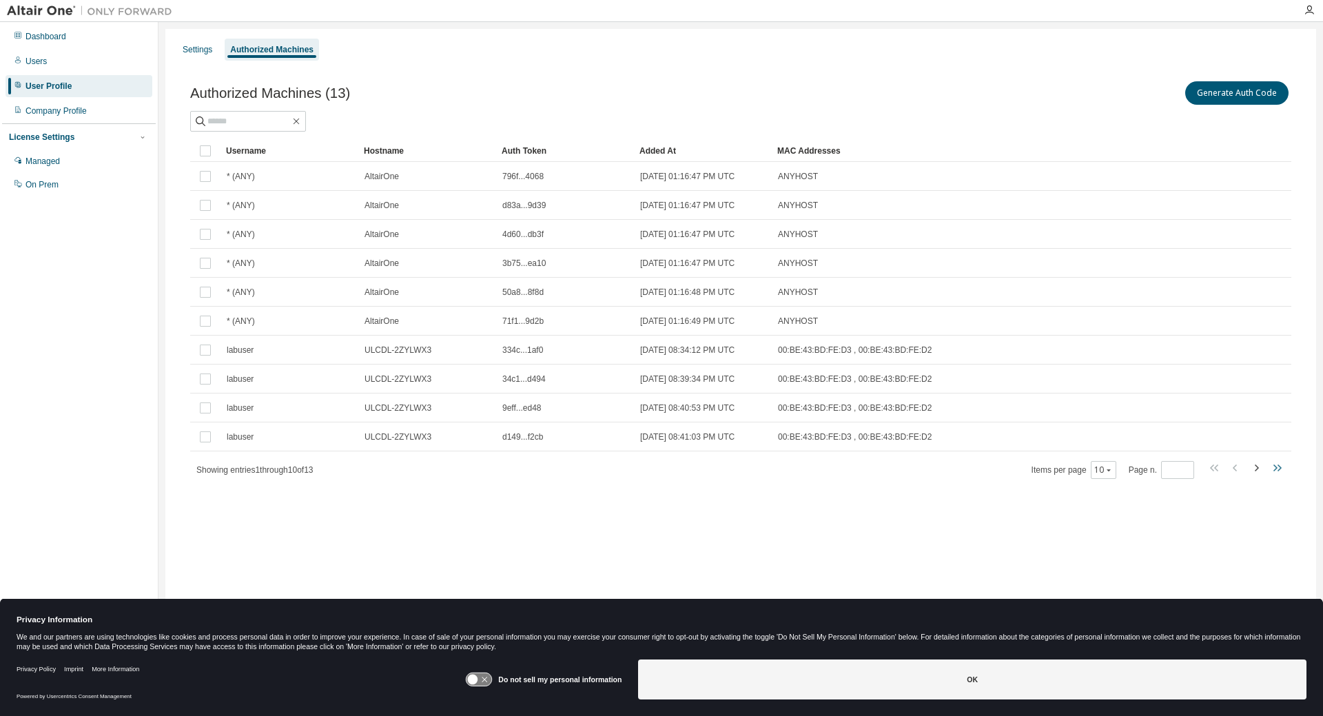
click at [1275, 467] on icon "button" at bounding box center [1277, 468] width 17 height 17
type input "*"
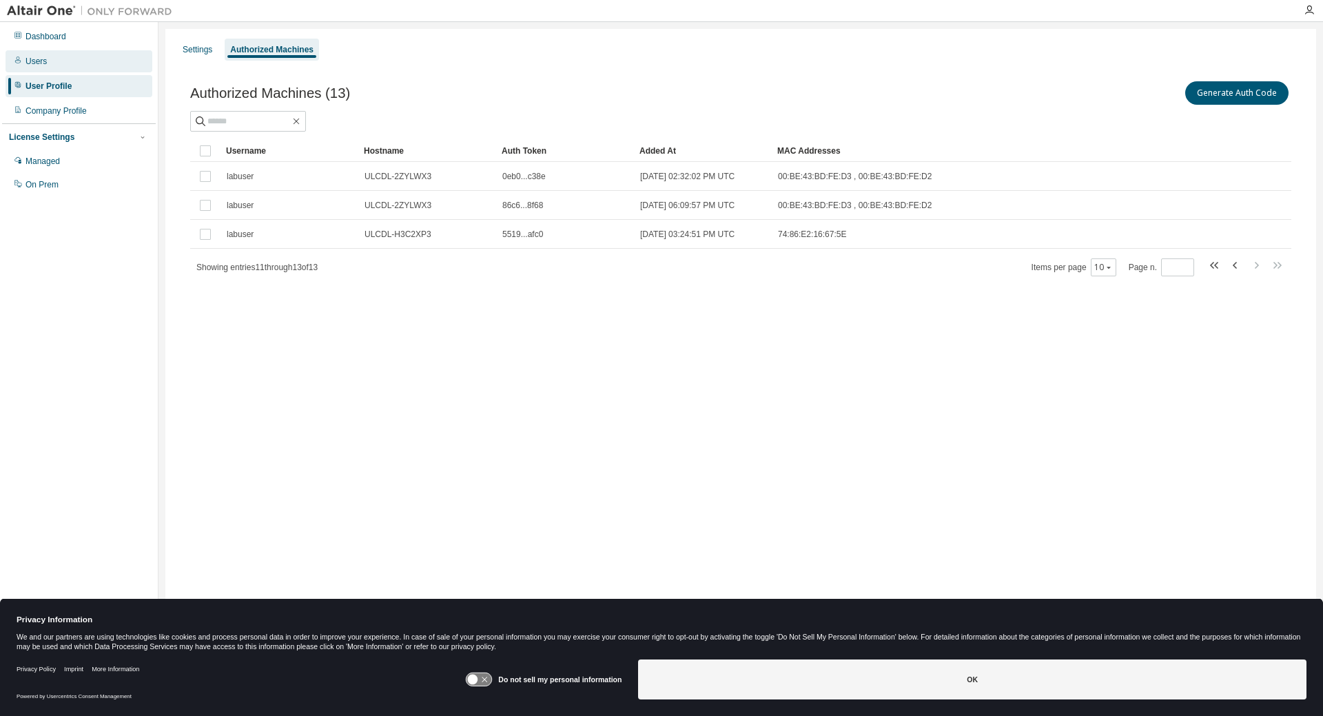
click at [69, 69] on div "Users" at bounding box center [79, 61] width 147 height 22
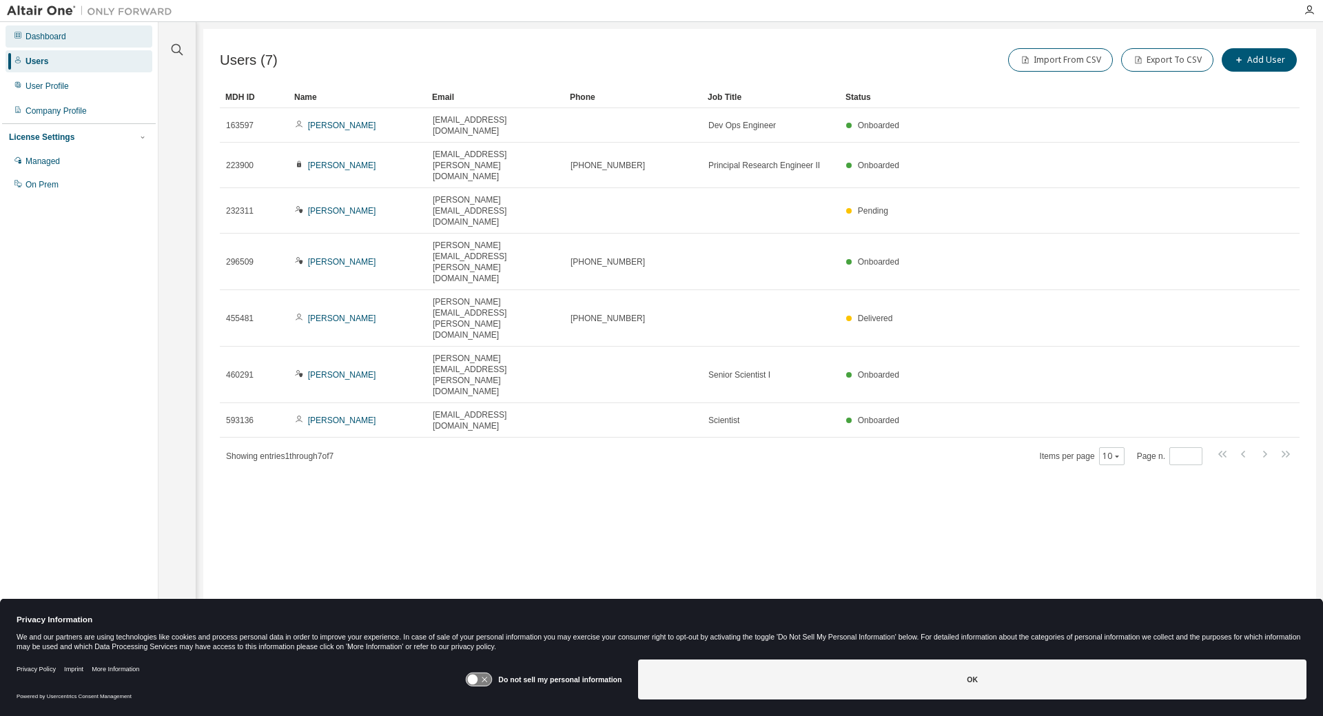
click at [68, 39] on div "Dashboard" at bounding box center [79, 37] width 147 height 22
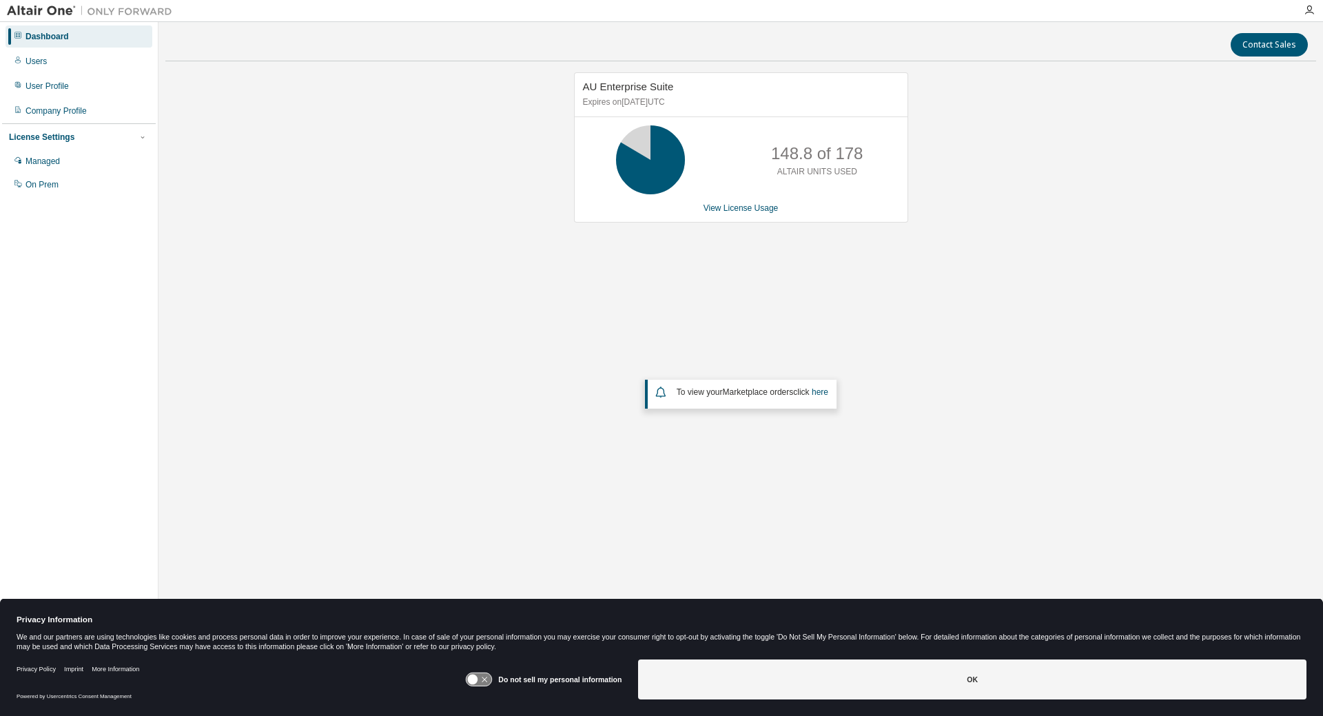
click at [664, 170] on icon at bounding box center [650, 160] width 34 height 34
click at [79, 111] on div "Company Profile" at bounding box center [56, 110] width 61 height 11
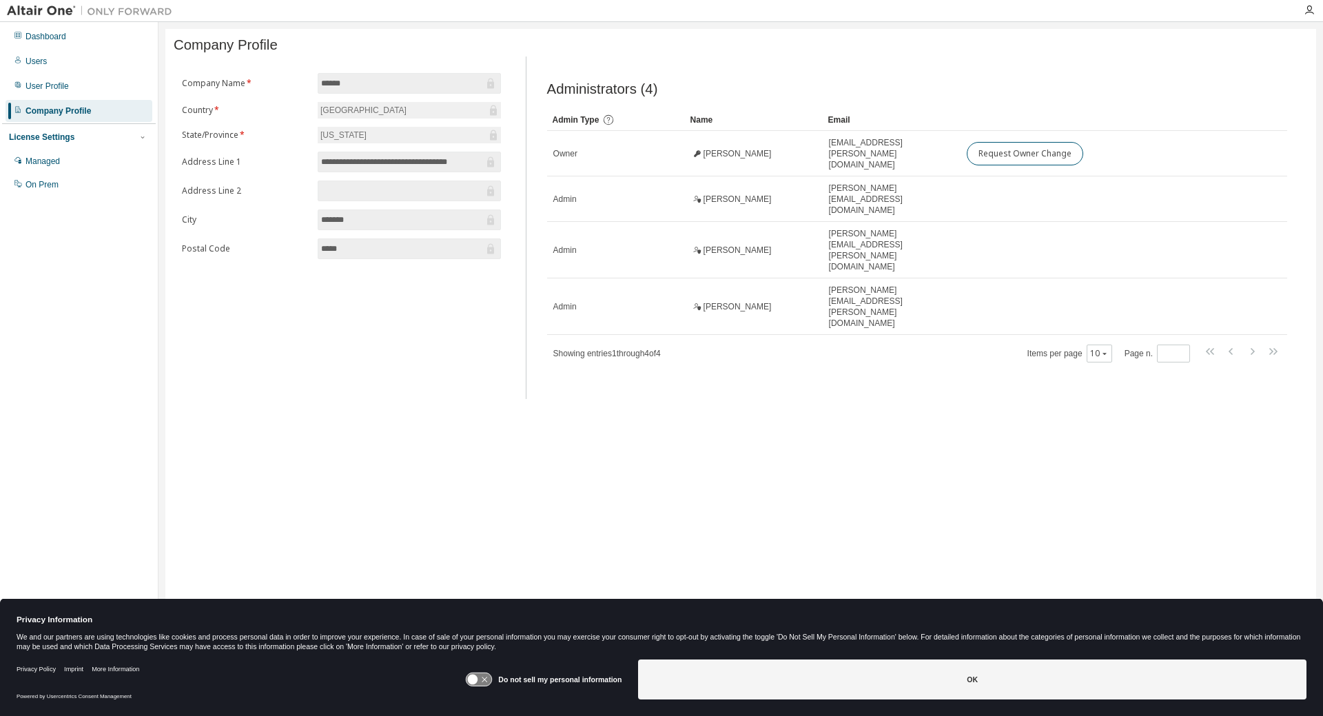
click at [50, 141] on div "License Settings" at bounding box center [41, 137] width 65 height 11
click at [61, 183] on div "On Prem" at bounding box center [79, 185] width 147 height 22
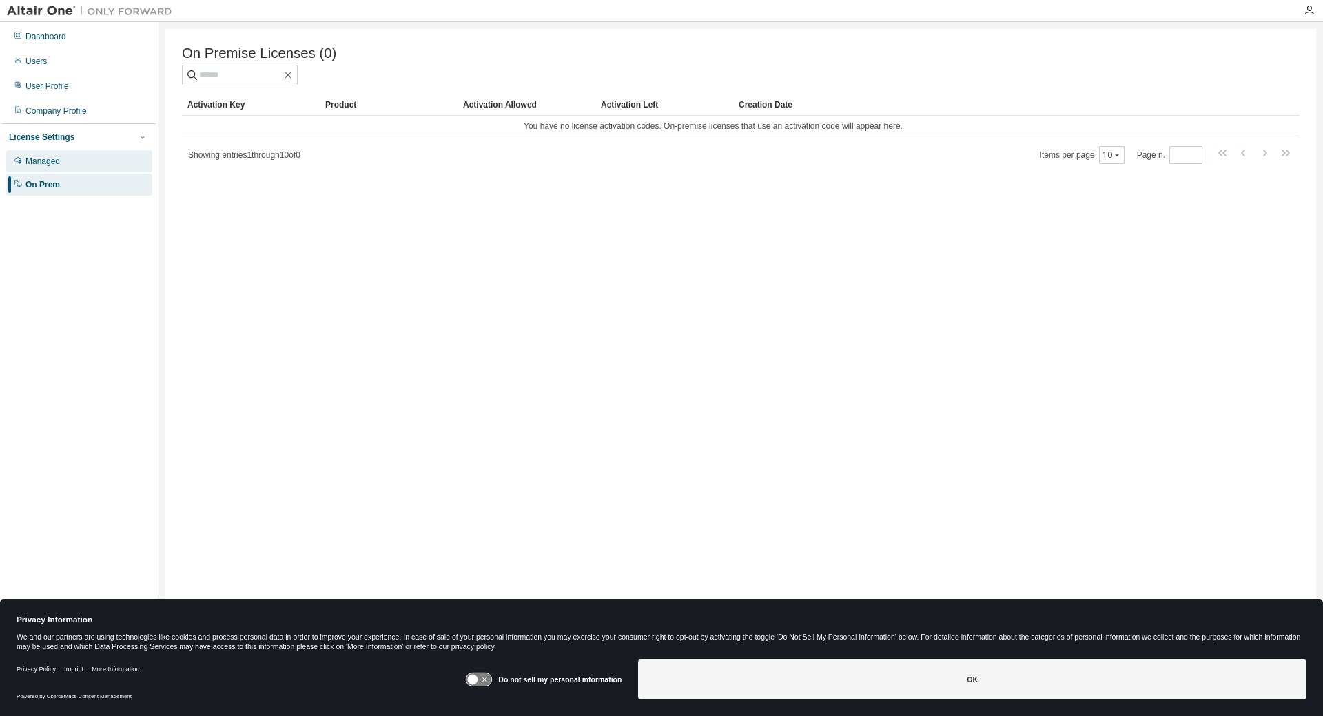
click at [58, 160] on div "Managed" at bounding box center [43, 161] width 34 height 11
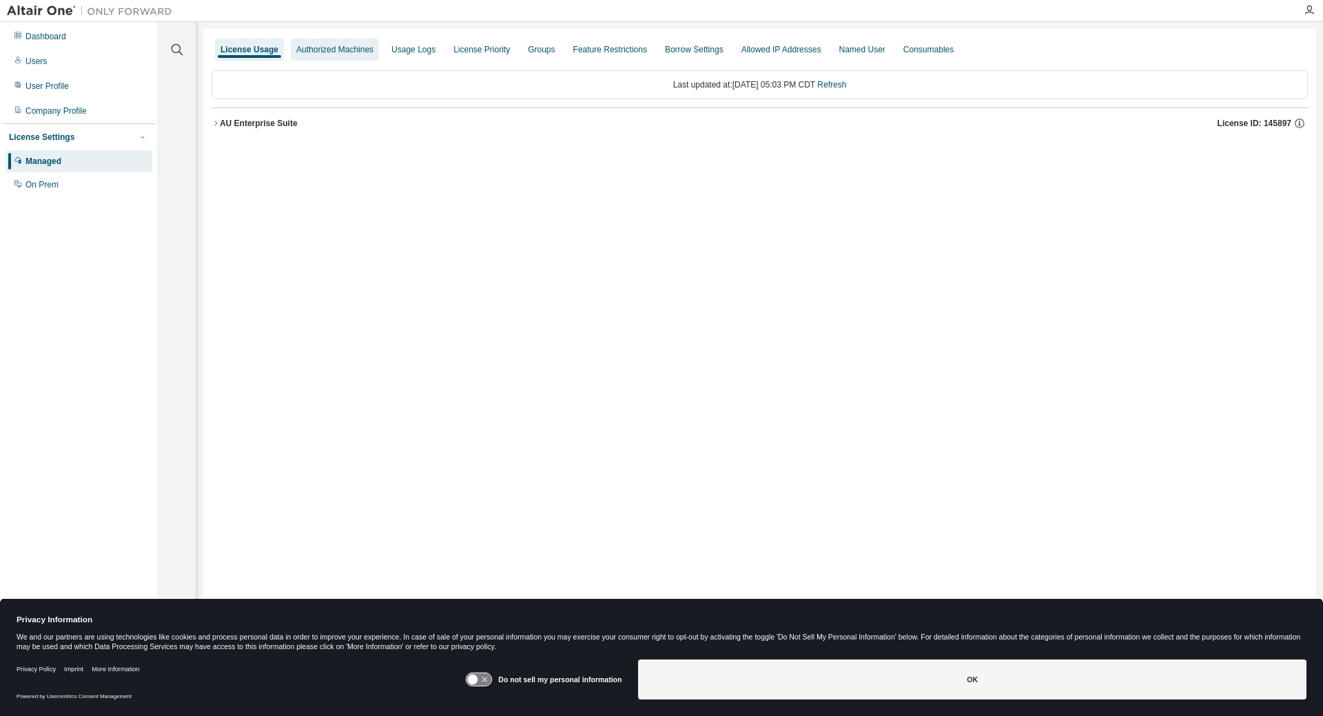
click at [318, 49] on div "Authorized Machines" at bounding box center [334, 49] width 77 height 11
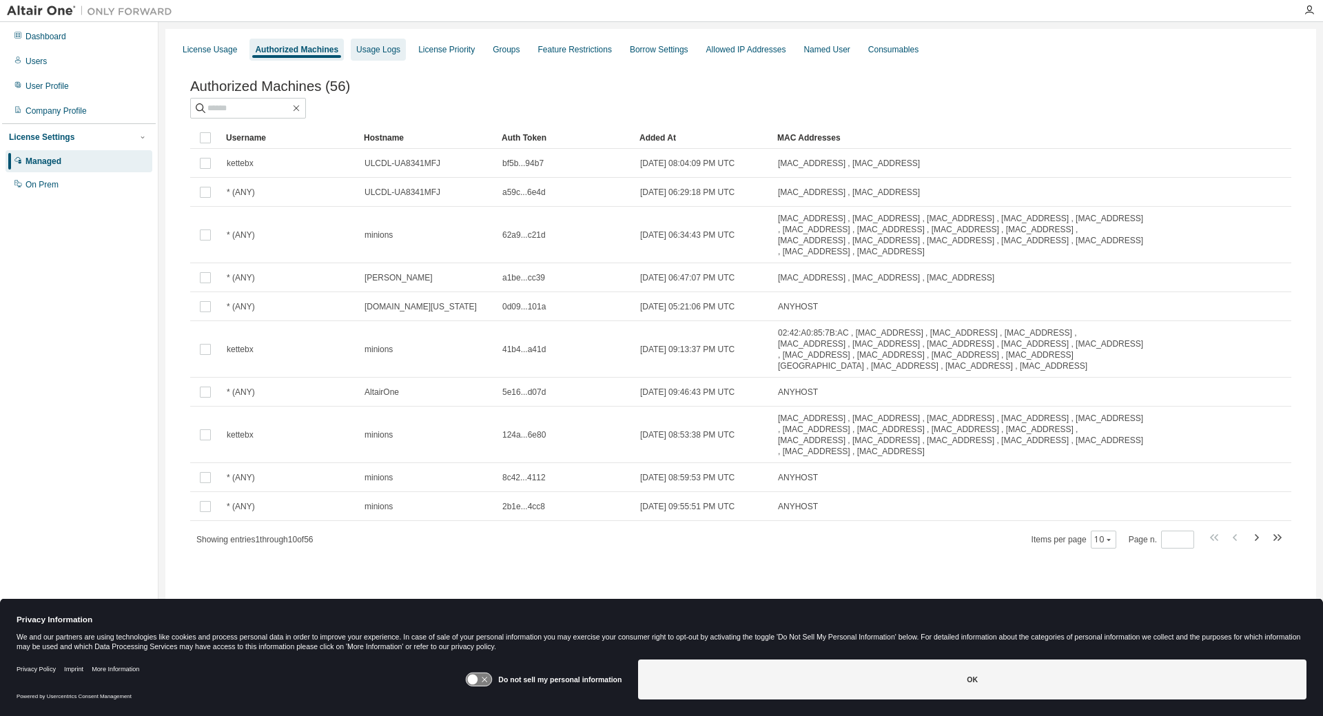
click at [382, 48] on div "Usage Logs" at bounding box center [378, 49] width 44 height 11
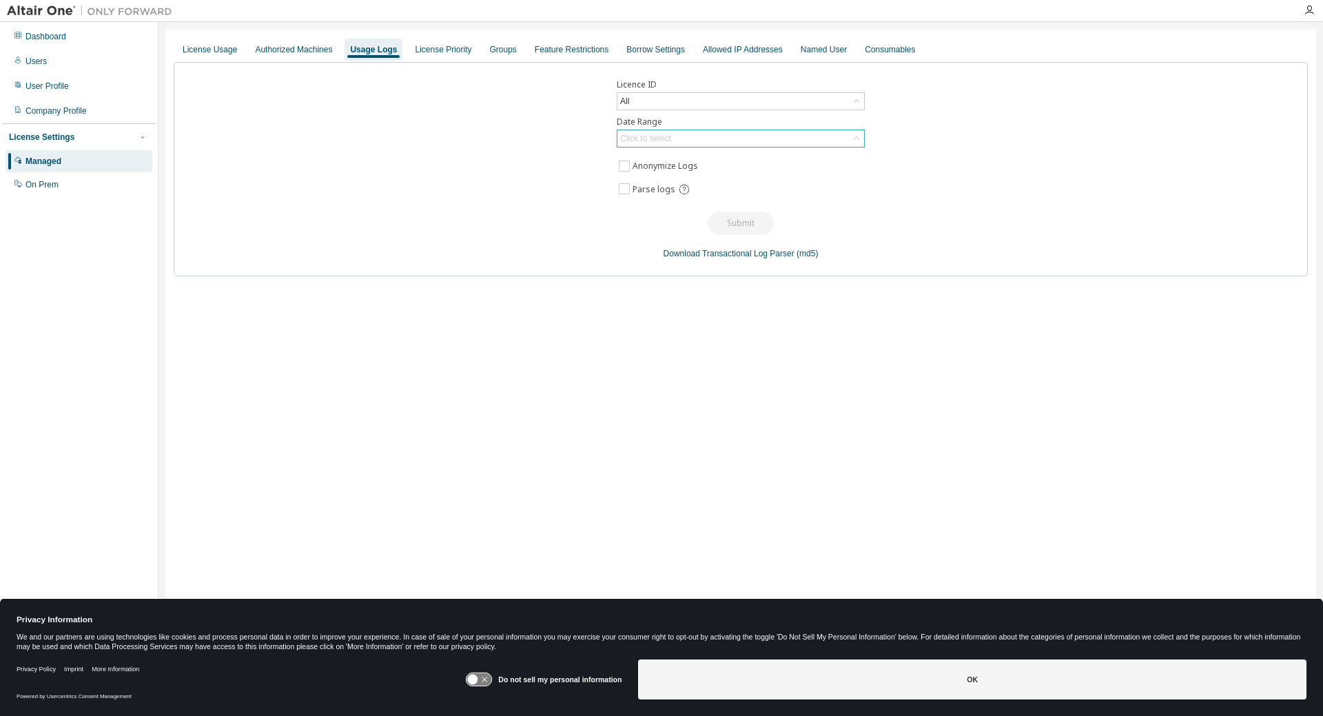
click at [703, 140] on div "Click to select" at bounding box center [741, 138] width 247 height 17
click at [684, 177] on li "Last 30 days" at bounding box center [740, 177] width 244 height 18
click at [757, 221] on button "Submit" at bounding box center [741, 223] width 66 height 23
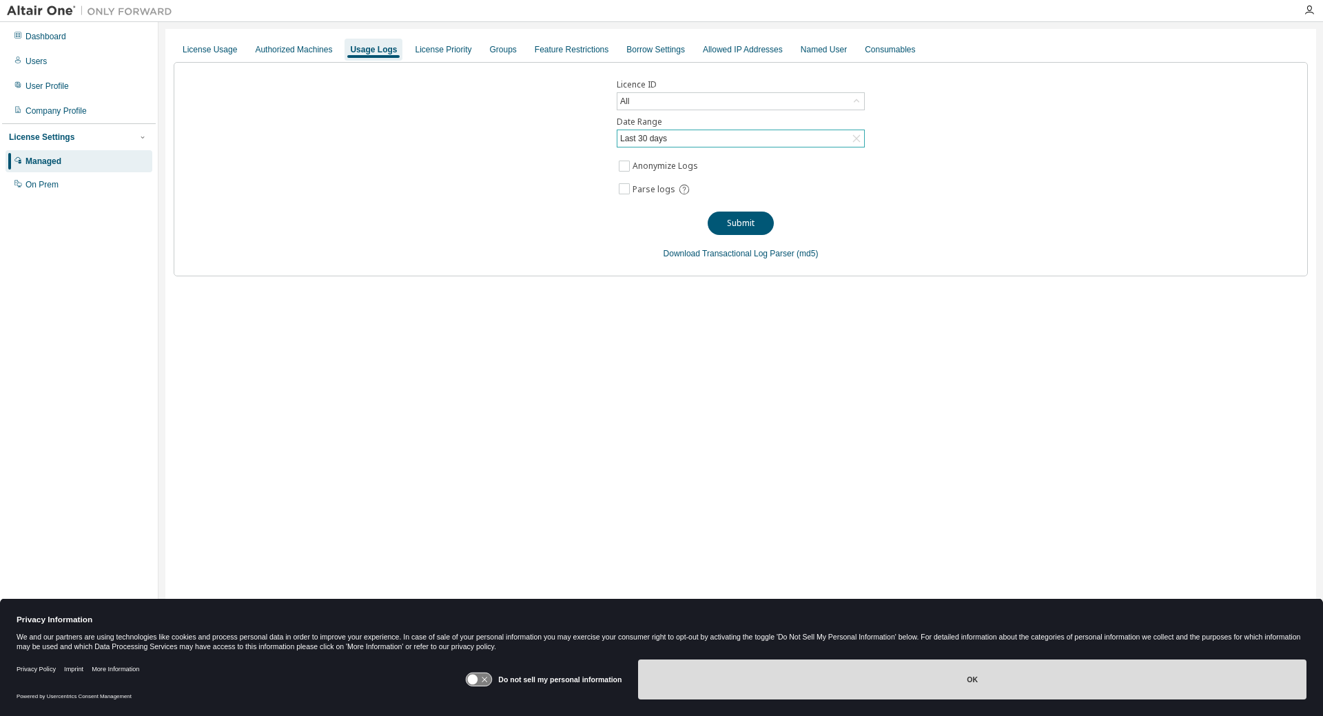
click at [967, 662] on button "OK" at bounding box center [972, 680] width 669 height 40
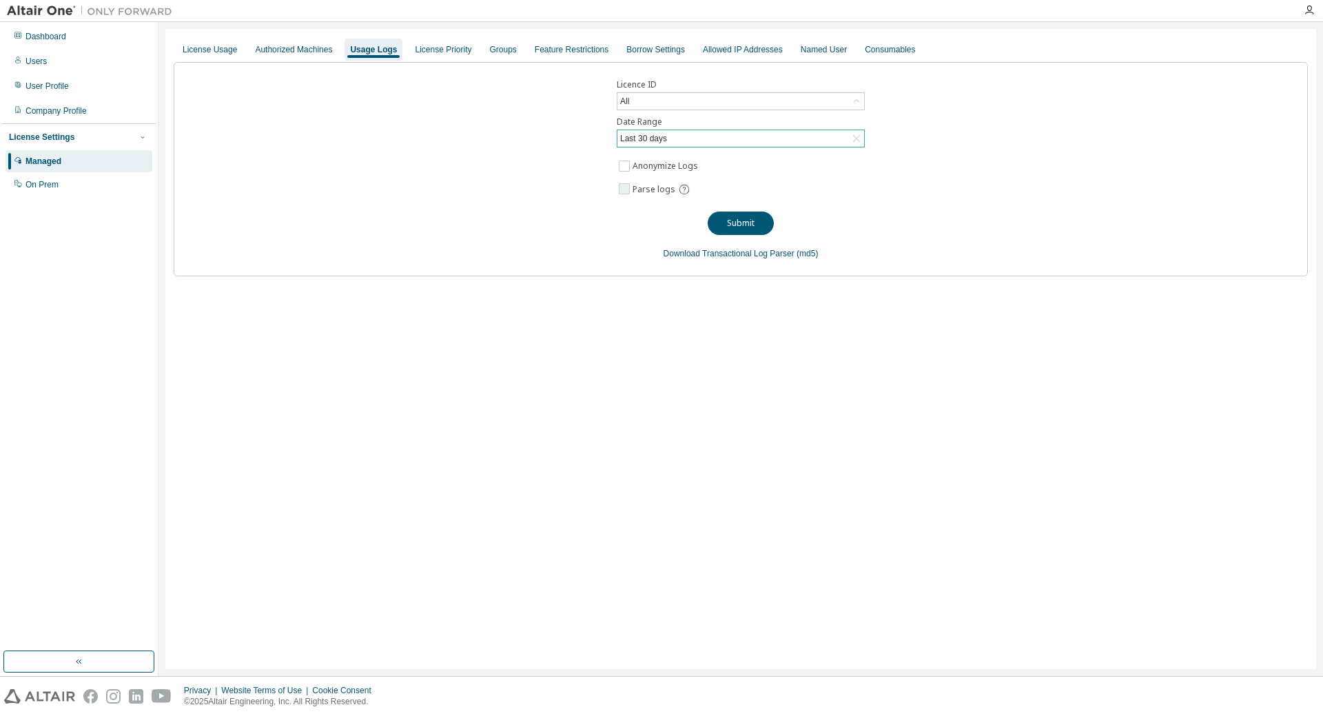
click at [650, 181] on label "Parse logs" at bounding box center [665, 190] width 64 height 18
click at [763, 103] on div "All" at bounding box center [741, 101] width 247 height 17
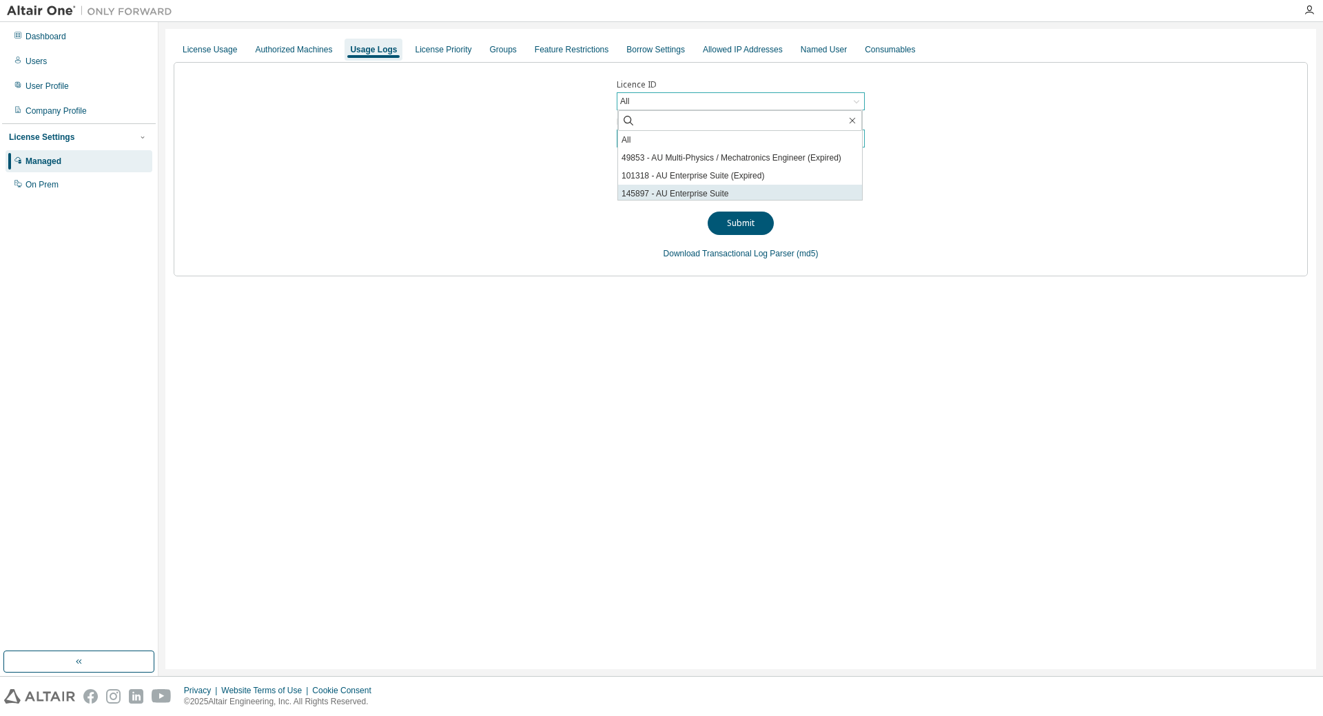
click at [761, 197] on li "145897 - AU Enterprise Suite" at bounding box center [740, 194] width 244 height 18
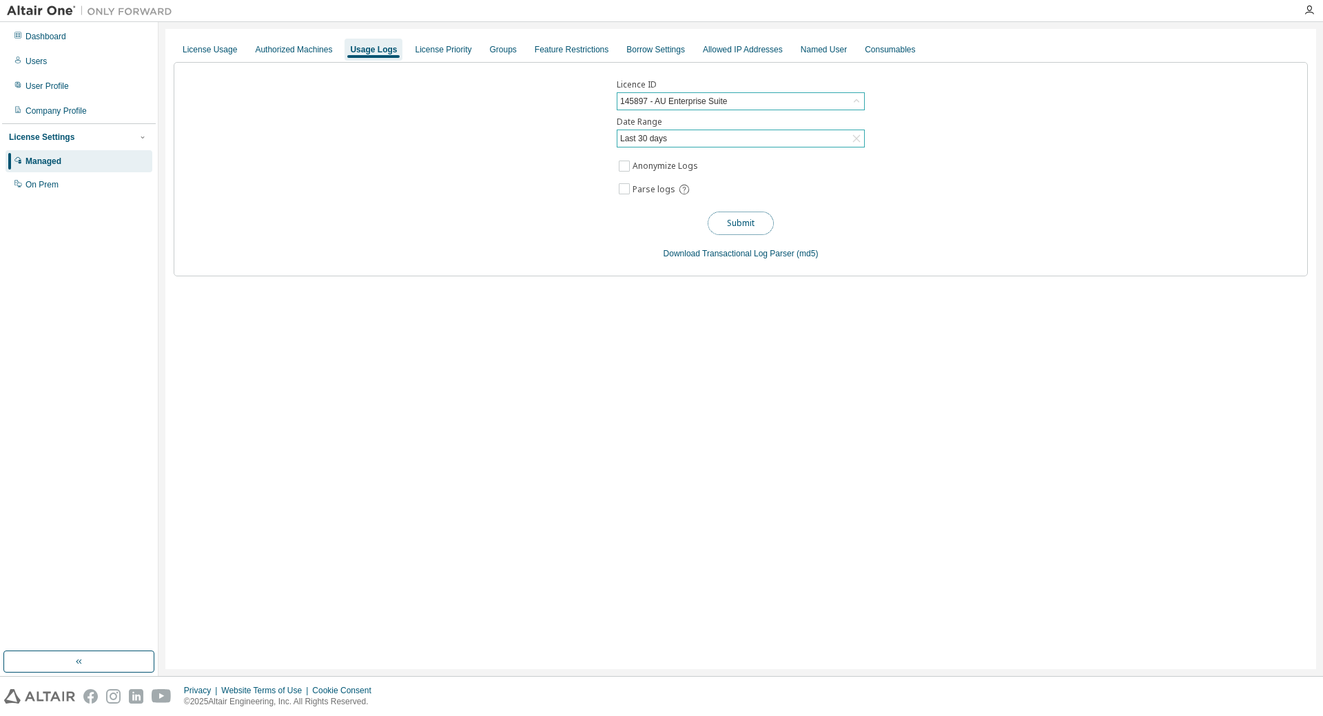
click at [744, 226] on button "Submit" at bounding box center [741, 223] width 66 height 23
drag, startPoint x: 844, startPoint y: 336, endPoint x: 381, endPoint y: 639, distance: 553.3
click at [844, 336] on div "License Usage Authorized Machines Usage Logs License Priority Groups Feature Re…" at bounding box center [740, 349] width 1151 height 640
click at [995, 51] on div "License Usage Authorized Machines Usage Logs License Priority Groups Feature Re…" at bounding box center [741, 49] width 1135 height 25
click at [658, 161] on label "Anonymize Logs" at bounding box center [667, 166] width 68 height 17
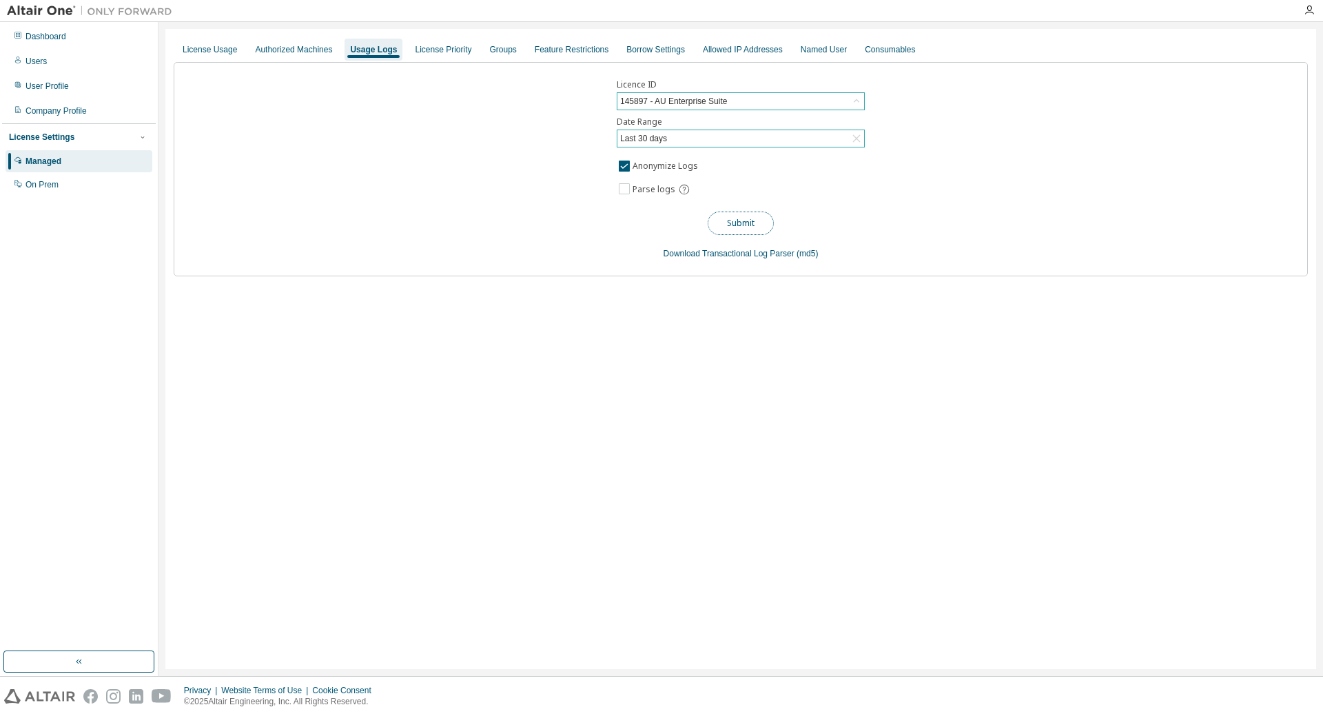
click at [738, 222] on button "Submit" at bounding box center [741, 223] width 66 height 23
click at [1195, 686] on div "Your log request was successfully submitted. You will receive an email with the…" at bounding box center [1223, 678] width 152 height 33
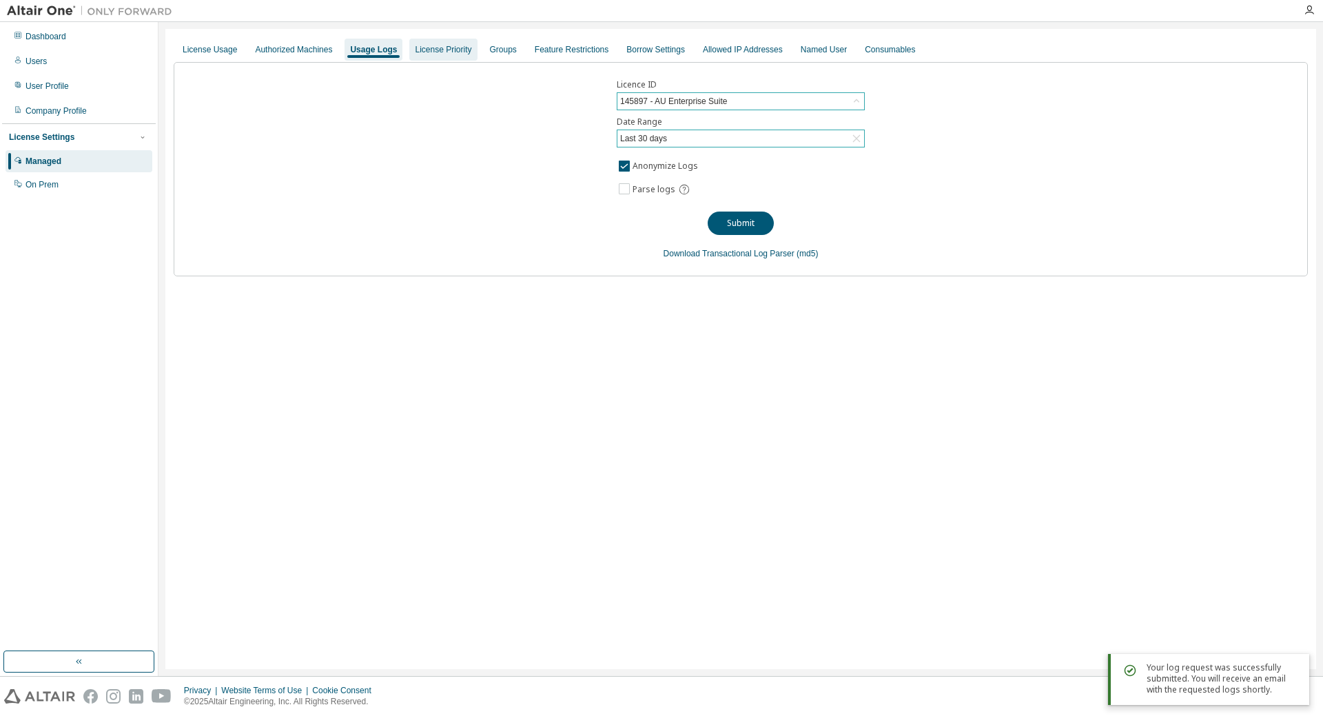
drag, startPoint x: 449, startPoint y: 49, endPoint x: 429, endPoint y: 56, distance: 21.1
click at [449, 49] on div "License Priority" at bounding box center [443, 49] width 57 height 11
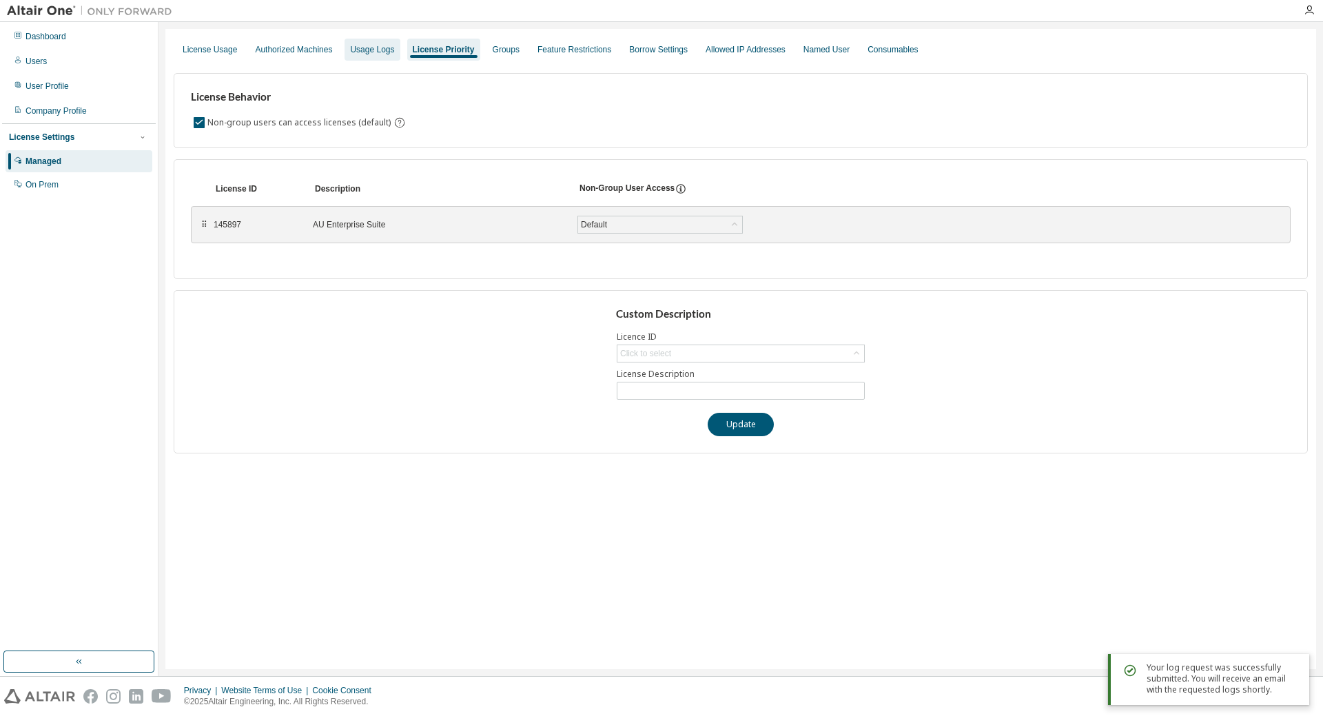
click at [378, 41] on div "Usage Logs" at bounding box center [372, 50] width 55 height 22
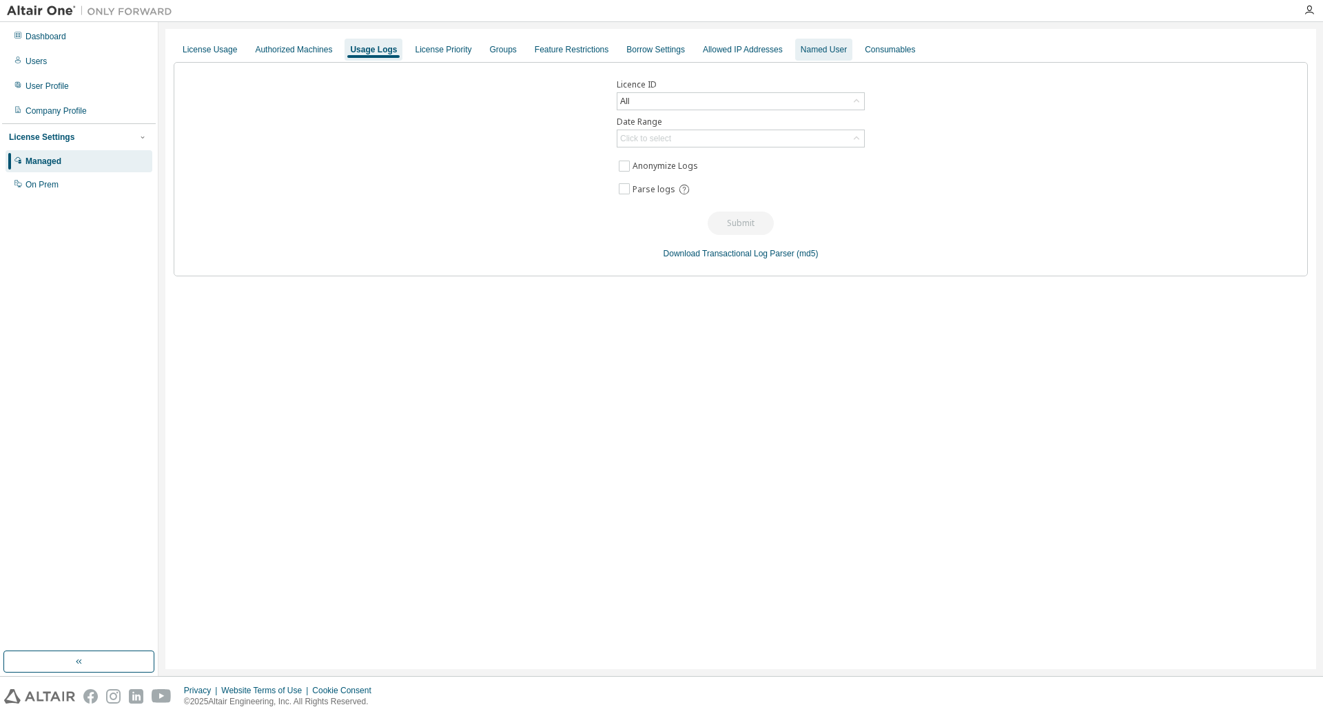
click at [813, 48] on div "Named User" at bounding box center [824, 49] width 46 height 11
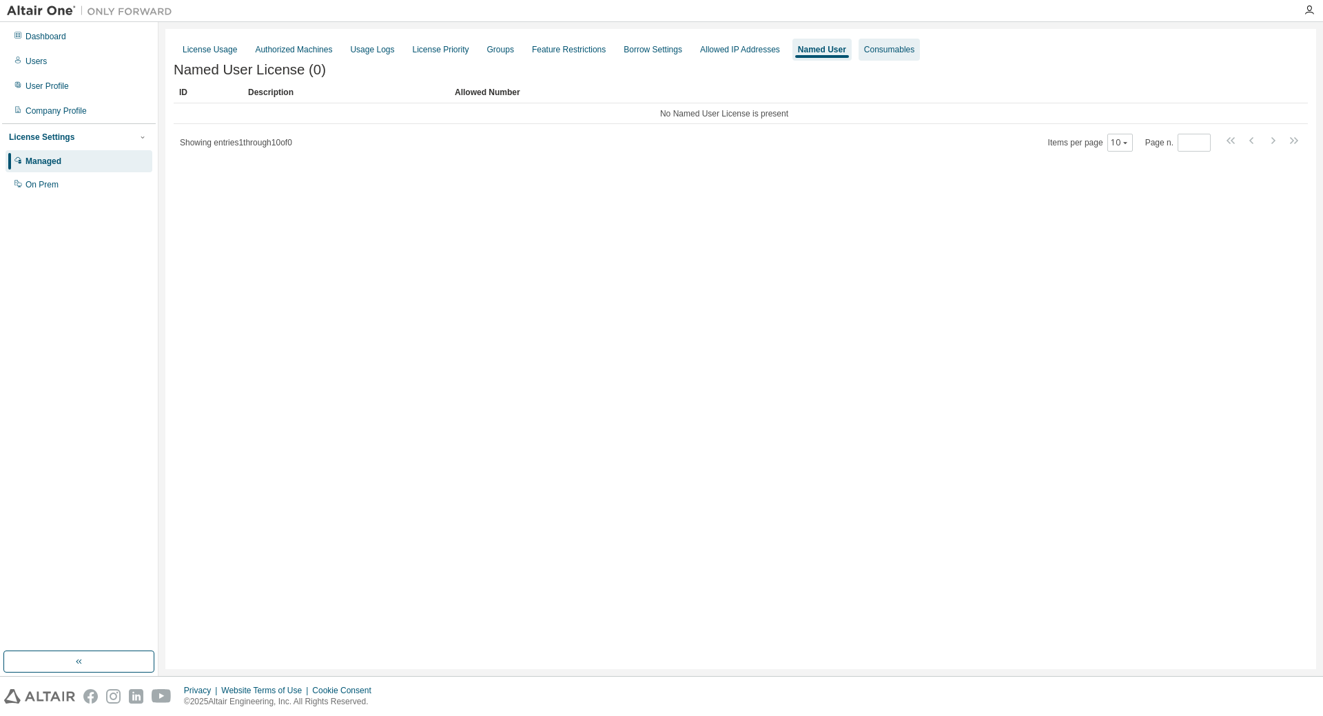
click at [862, 43] on div "Consumables" at bounding box center [889, 50] width 61 height 22
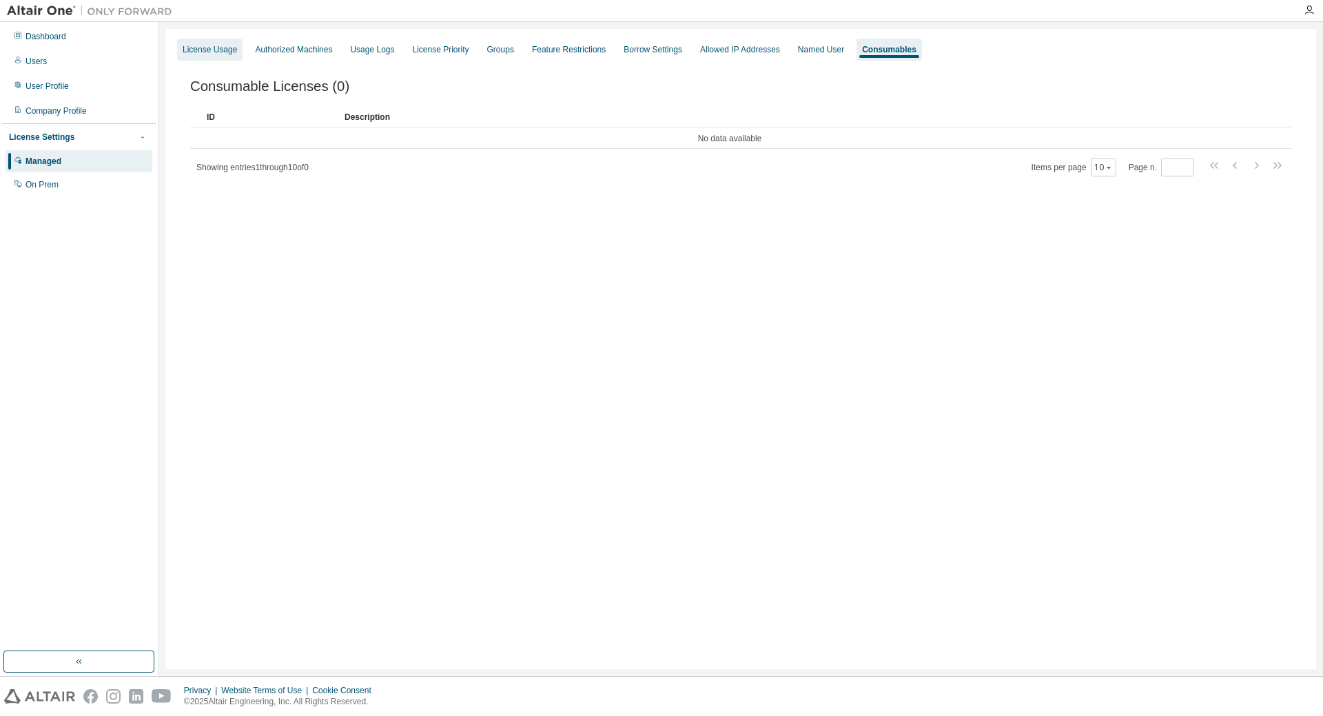
click at [216, 45] on div "License Usage" at bounding box center [210, 49] width 54 height 11
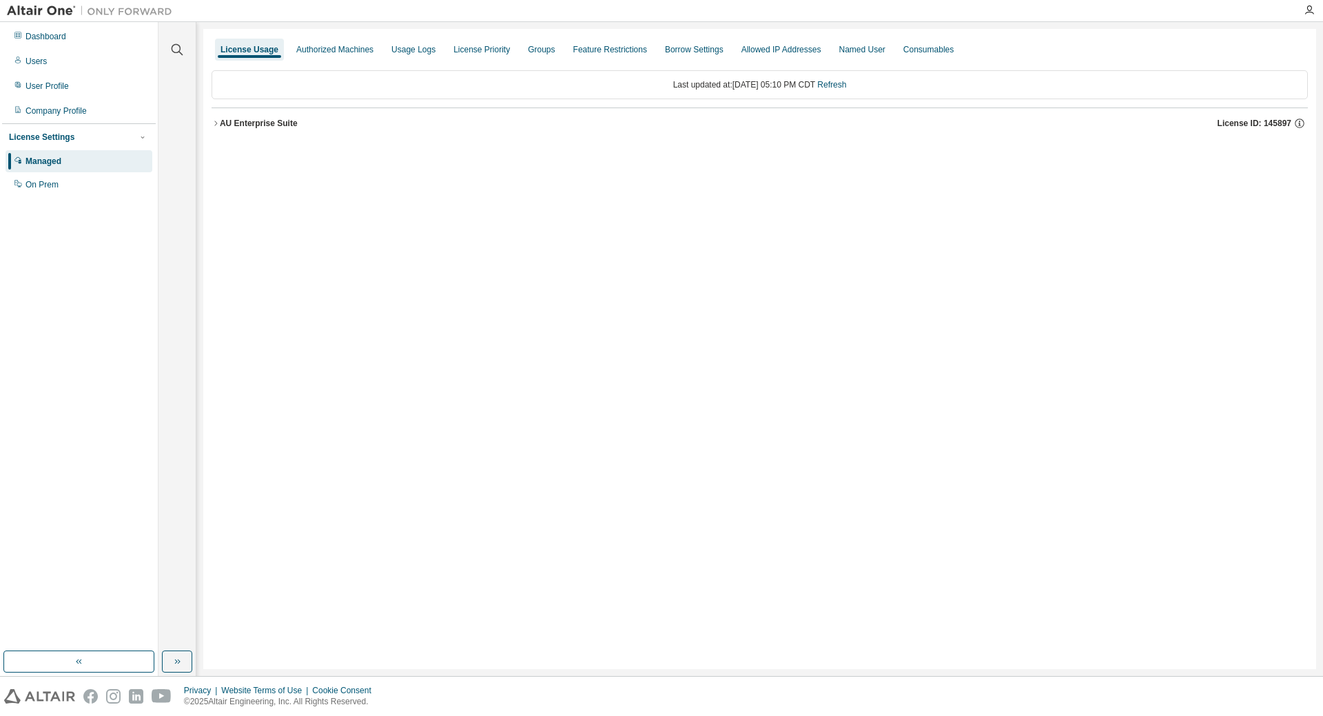
click at [248, 128] on div "AU Enterprise Suite" at bounding box center [259, 123] width 78 height 11
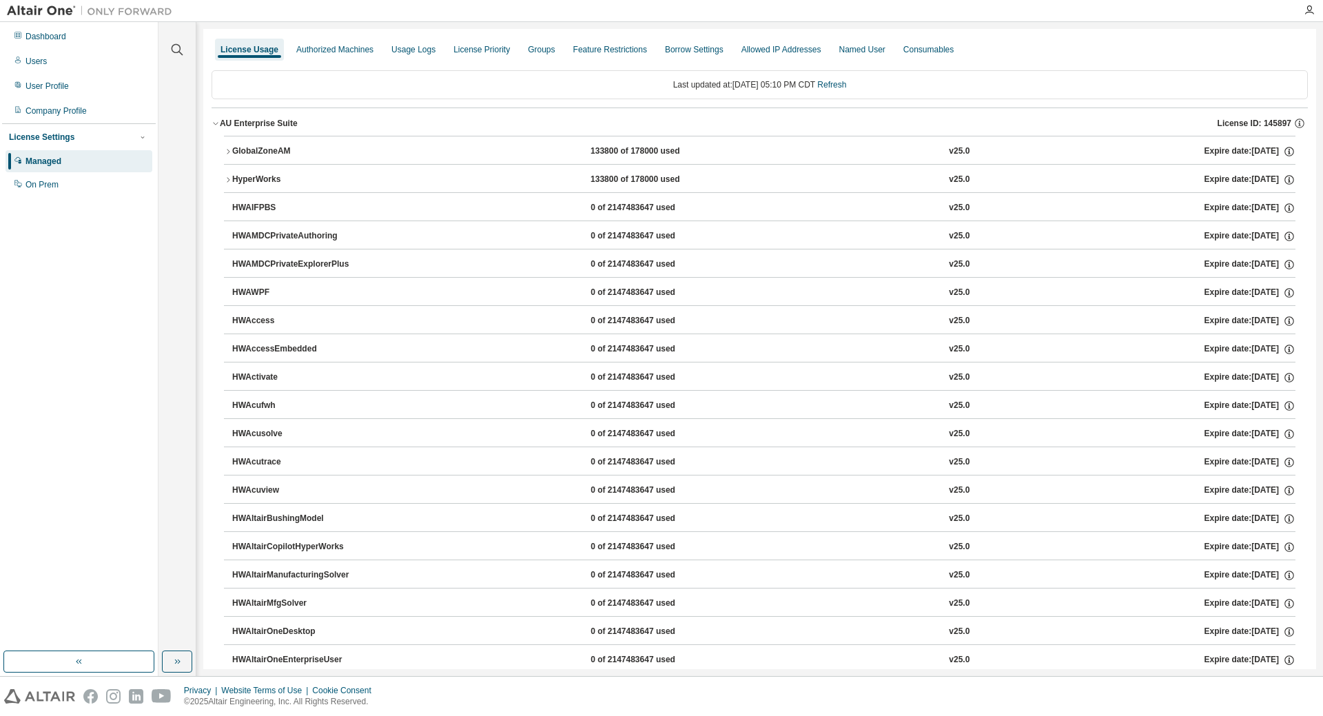
click at [1095, 56] on div "License Usage Authorized Machines Usage Logs License Priority Groups Feature Re…" at bounding box center [760, 49] width 1097 height 25
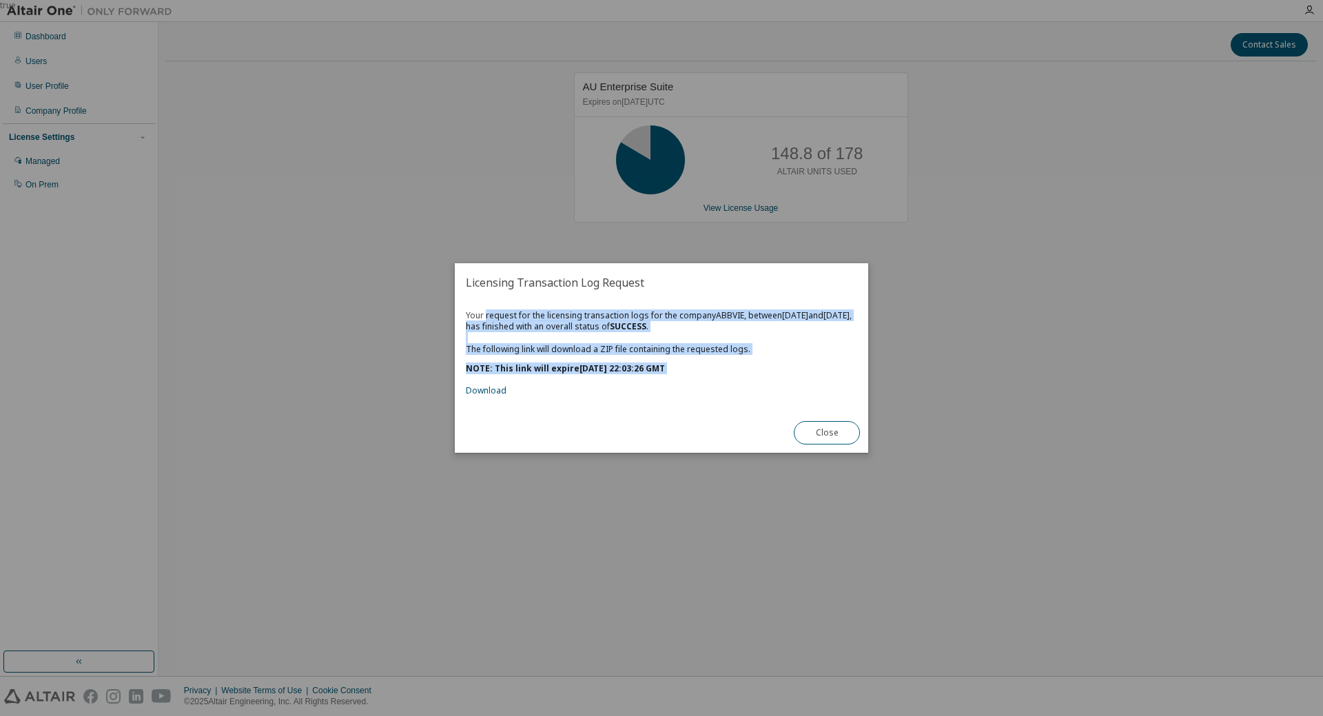
drag, startPoint x: 487, startPoint y: 312, endPoint x: 704, endPoint y: 380, distance: 227.6
click at [704, 380] on div "Your request for the licensing transaction logs for the company ABBVIE , betwee…" at bounding box center [662, 353] width 392 height 86
click at [500, 395] on link "Download" at bounding box center [486, 391] width 41 height 12
drag, startPoint x: 722, startPoint y: 640, endPoint x: 776, endPoint y: 555, distance: 100.4
click at [722, 640] on div "true" at bounding box center [661, 358] width 1323 height 716
